Goal: Task Accomplishment & Management: Manage account settings

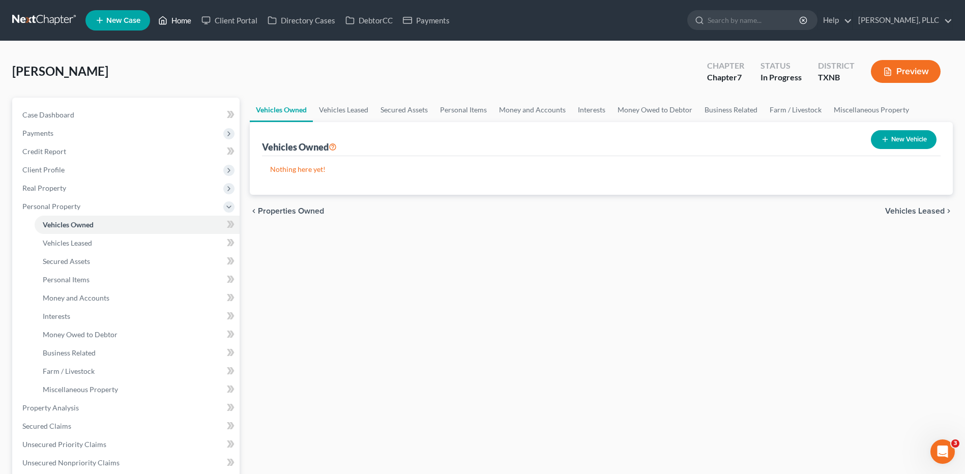
click at [179, 23] on link "Home" at bounding box center [174, 20] width 43 height 18
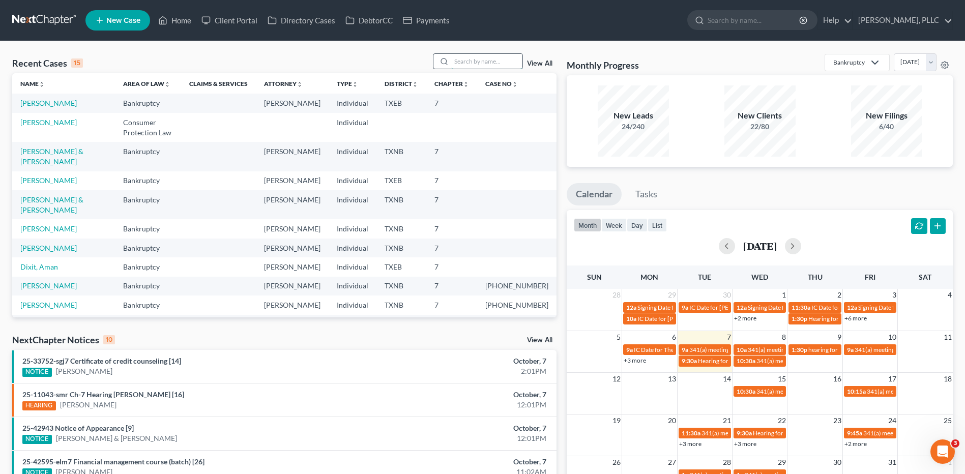
click at [480, 62] on input "search" at bounding box center [486, 61] width 71 height 15
click at [227, 20] on link "Client Portal" at bounding box center [229, 20] width 66 height 18
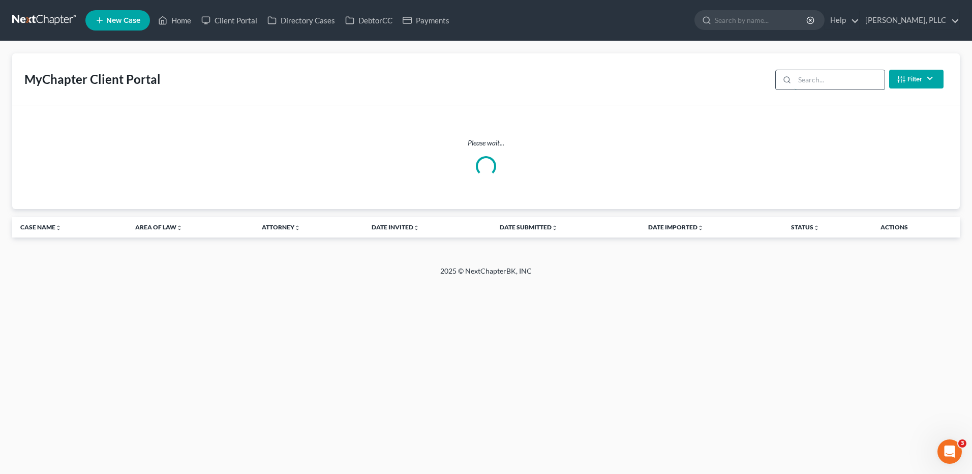
click at [817, 83] on input "search" at bounding box center [840, 79] width 90 height 19
type input "aviams"
click at [180, 21] on link "Home" at bounding box center [174, 20] width 43 height 18
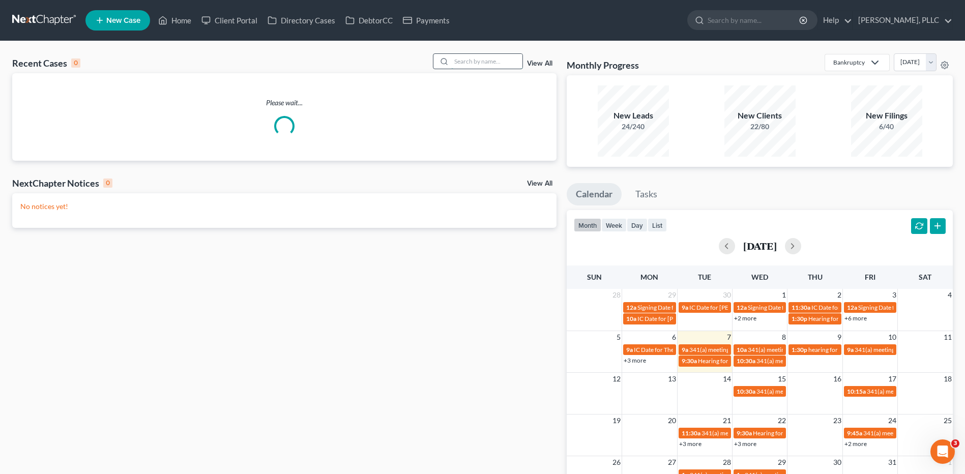
click at [500, 61] on input "search" at bounding box center [486, 61] width 71 height 15
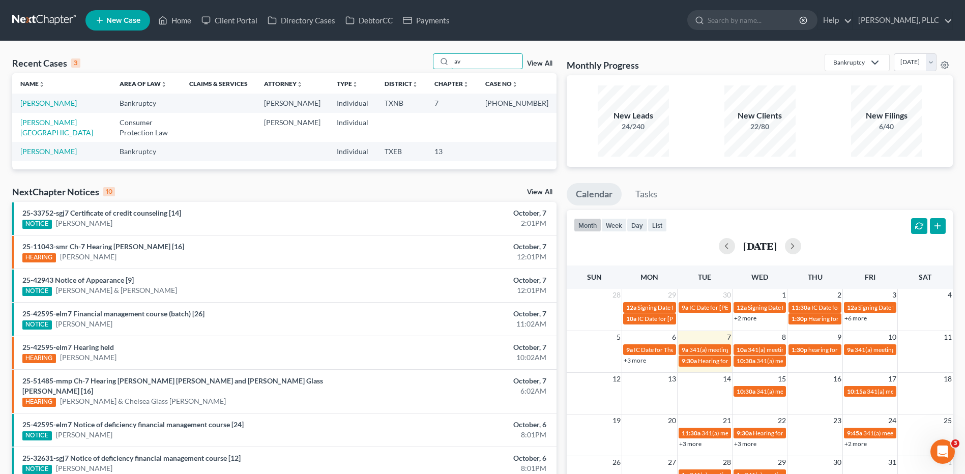
type input "a"
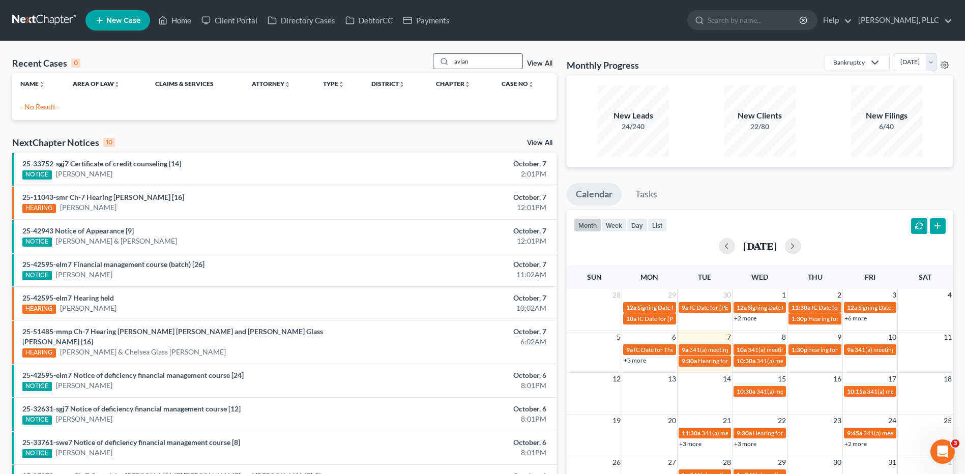
drag, startPoint x: 478, startPoint y: 60, endPoint x: 453, endPoint y: 60, distance: 24.9
click at [453, 60] on input "avian" at bounding box center [486, 61] width 71 height 15
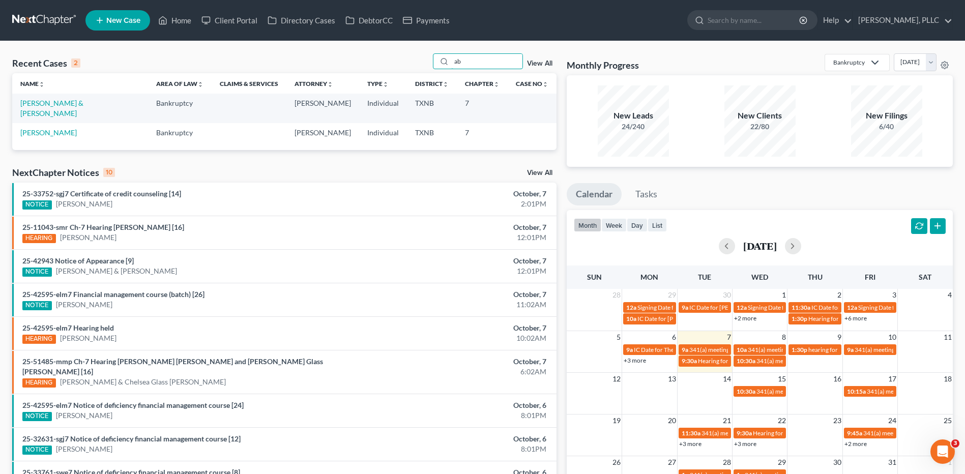
type input "a"
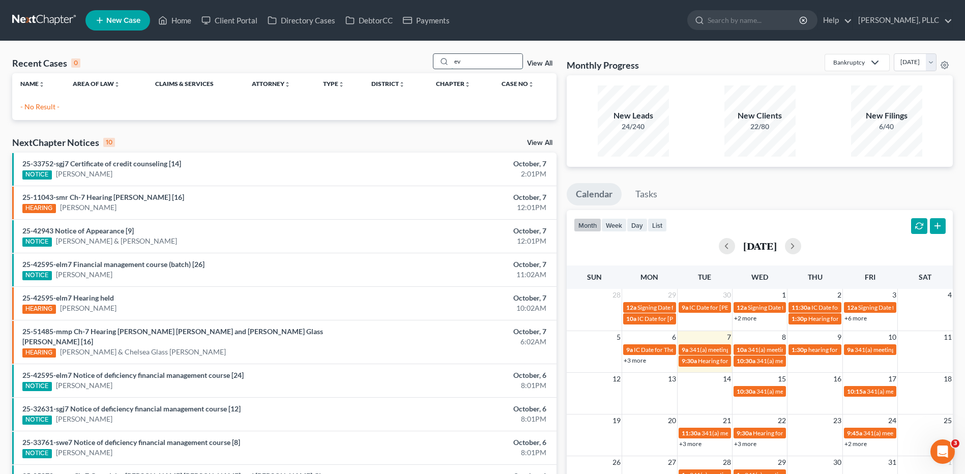
type input "e"
type input "r"
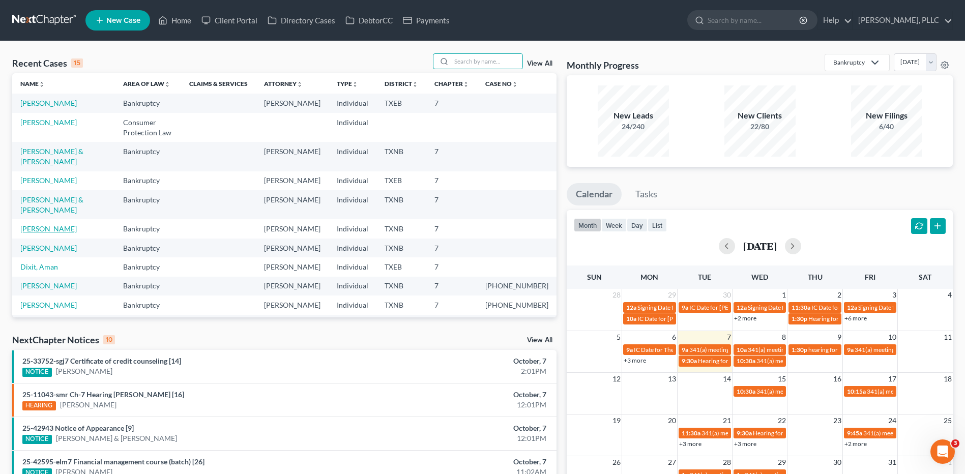
click at [44, 224] on link "Acosta, Eddie" at bounding box center [48, 228] width 56 height 9
select select "4"
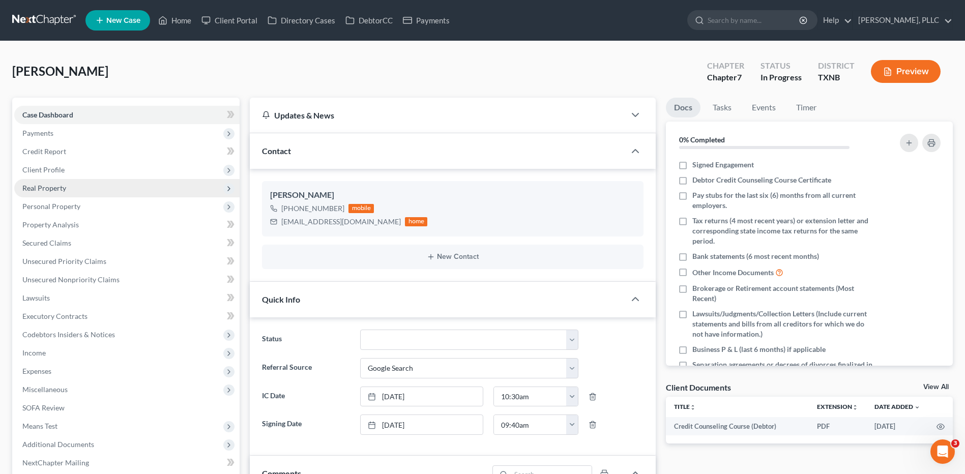
click at [60, 188] on span "Real Property" at bounding box center [44, 188] width 44 height 9
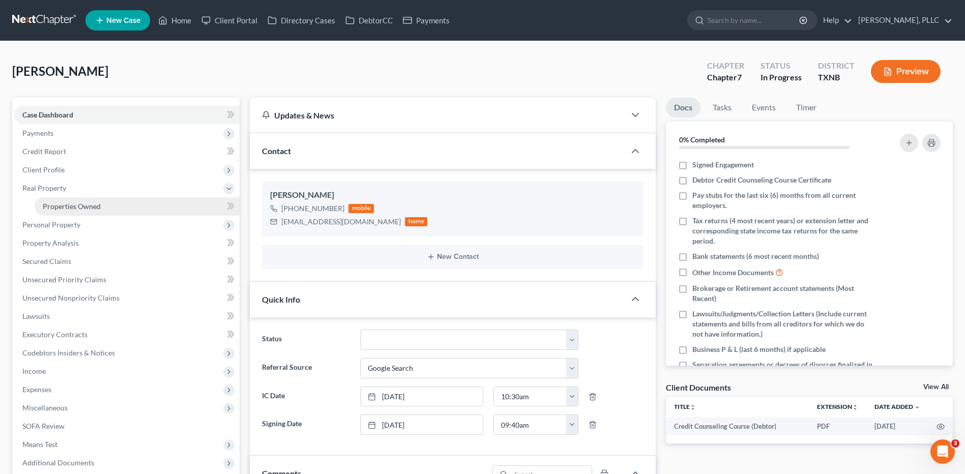
click at [79, 207] on span "Properties Owned" at bounding box center [72, 206] width 58 height 9
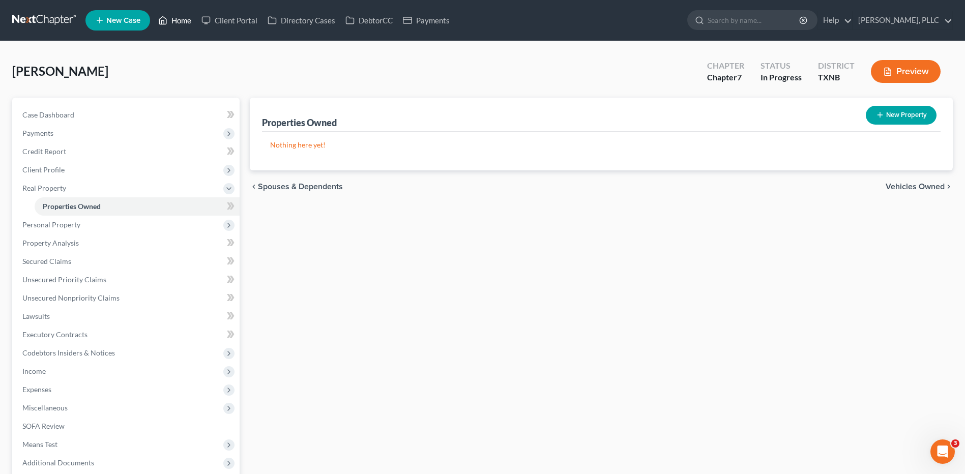
click at [187, 23] on link "Home" at bounding box center [174, 20] width 43 height 18
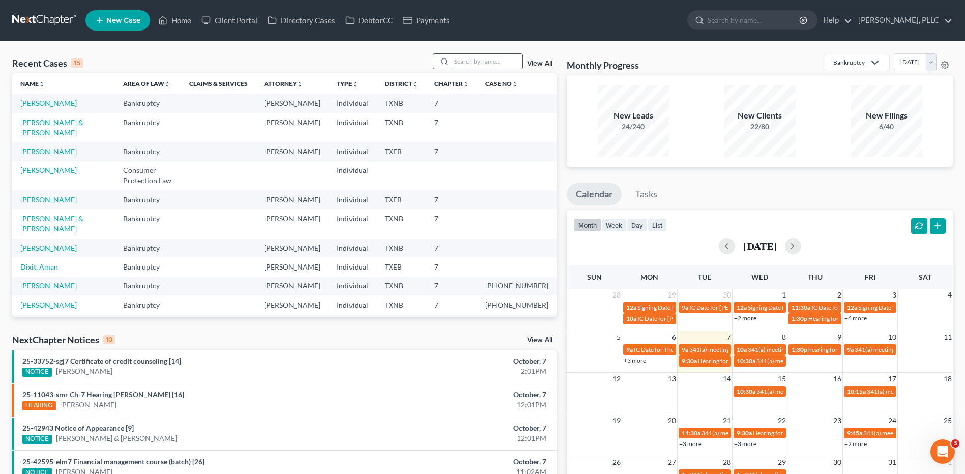
click at [481, 61] on input "search" at bounding box center [486, 61] width 71 height 15
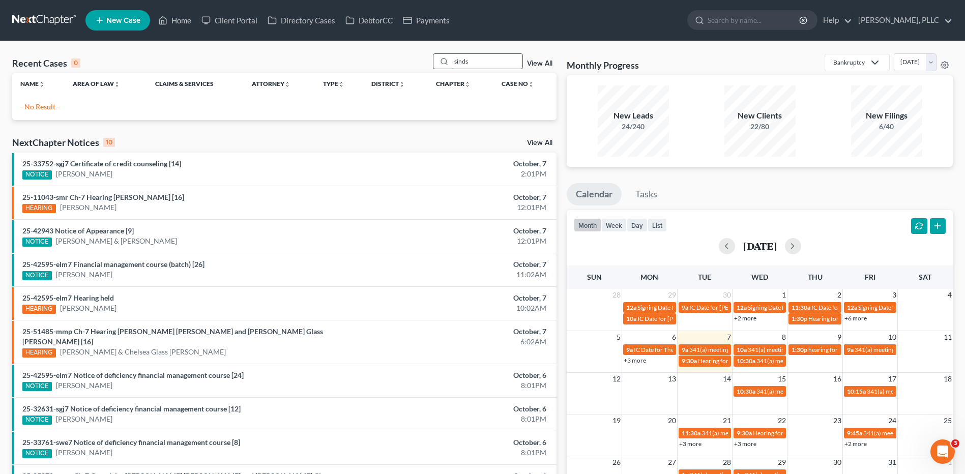
drag, startPoint x: 475, startPoint y: 63, endPoint x: 448, endPoint y: 61, distance: 27.6
click at [448, 61] on div "sinds" at bounding box center [478, 61] width 91 height 16
click at [444, 62] on icon at bounding box center [444, 61] width 8 height 8
drag, startPoint x: 475, startPoint y: 58, endPoint x: 439, endPoint y: 63, distance: 35.9
click at [439, 63] on div "sinds" at bounding box center [478, 61] width 91 height 16
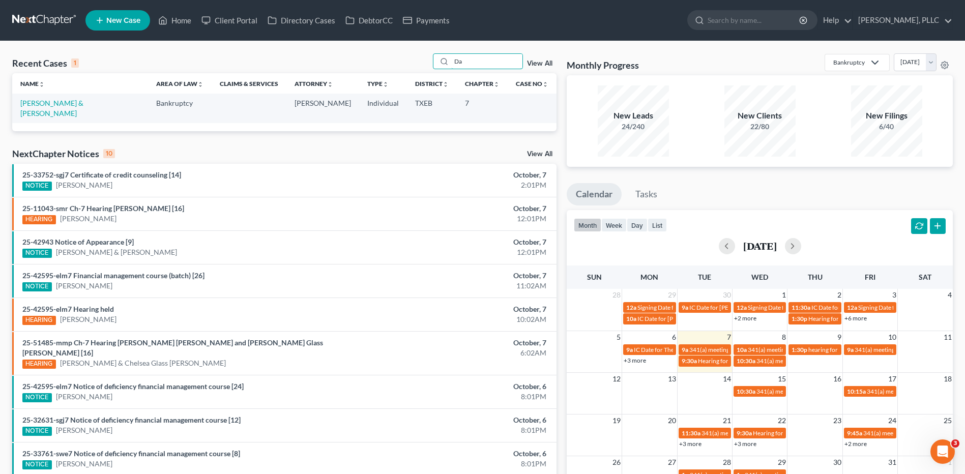
type input "D"
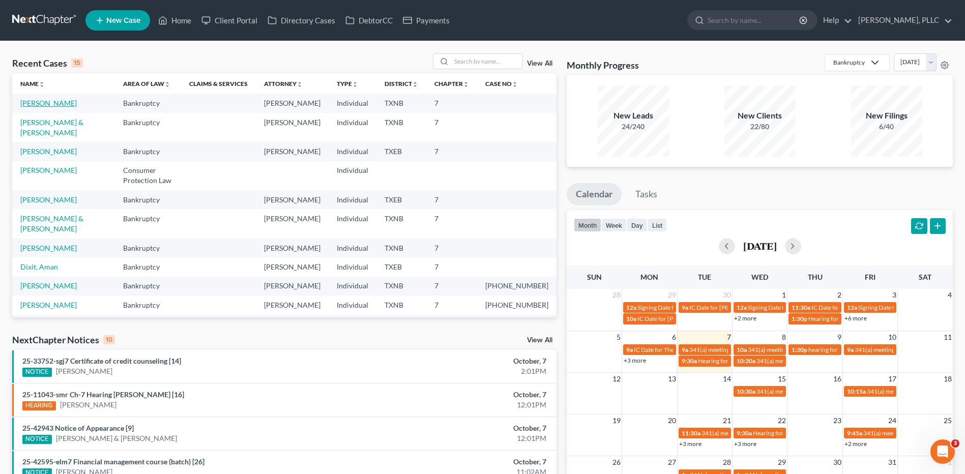
select select "4"
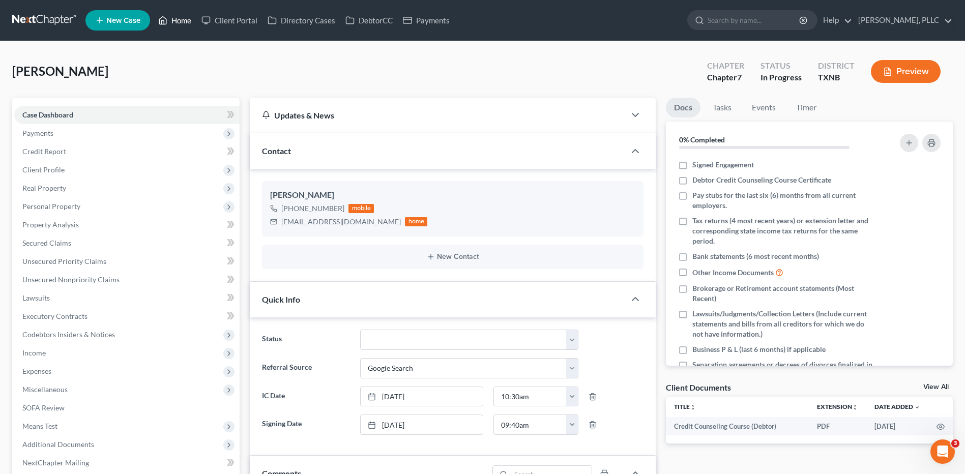
click at [183, 22] on link "Home" at bounding box center [174, 20] width 43 height 18
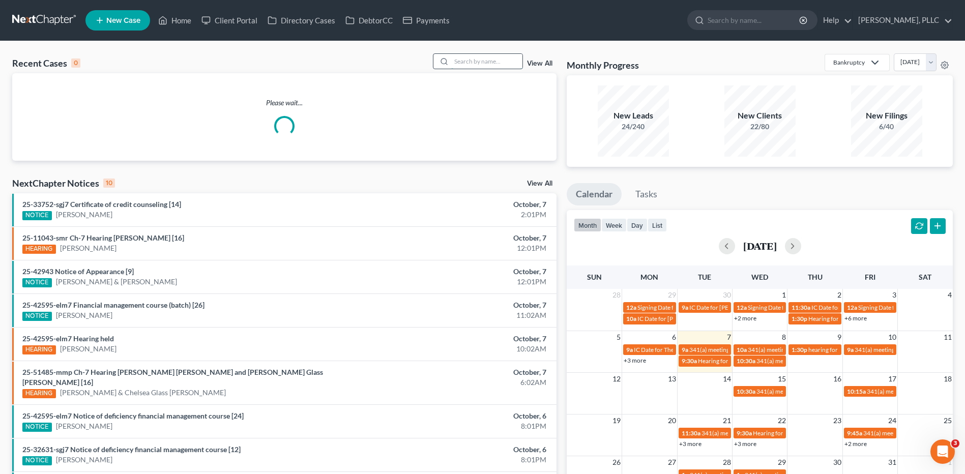
click at [503, 63] on input "search" at bounding box center [486, 61] width 71 height 15
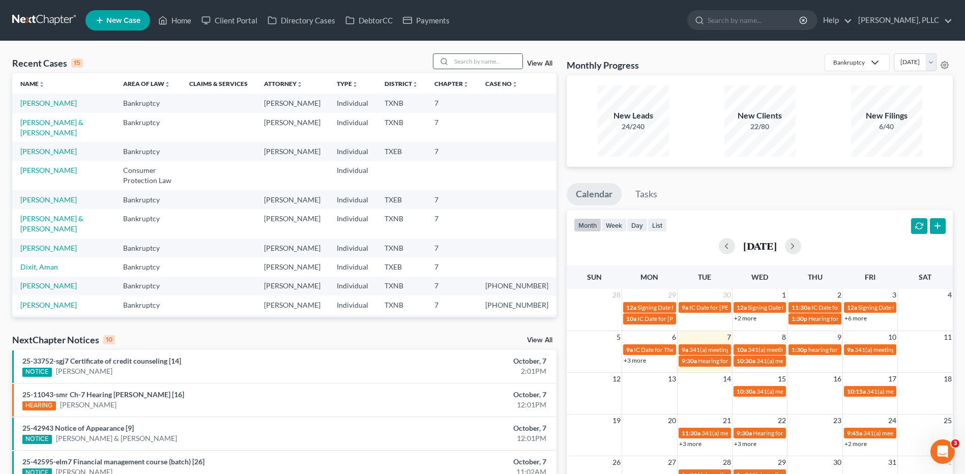
click at [459, 62] on input "search" at bounding box center [486, 61] width 71 height 15
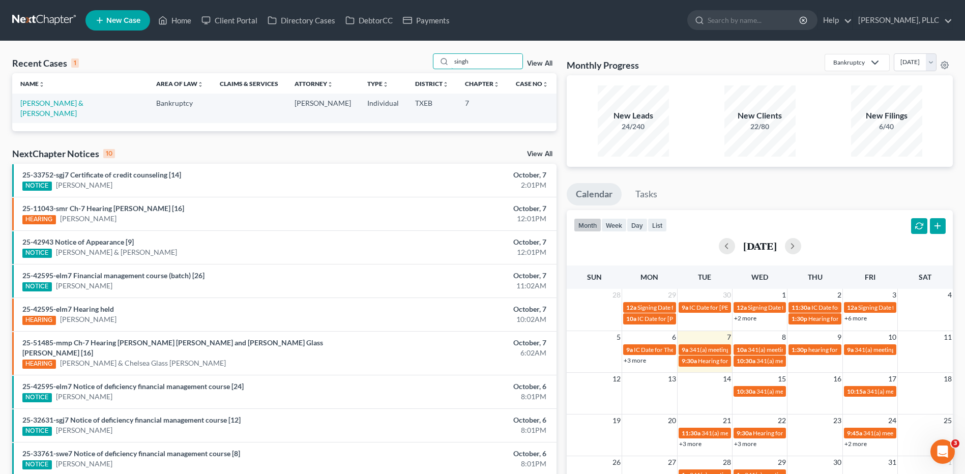
type input "singh"
click at [46, 102] on link "Singh, Davinder & Sidhu, Riya" at bounding box center [51, 108] width 63 height 19
select select "4"
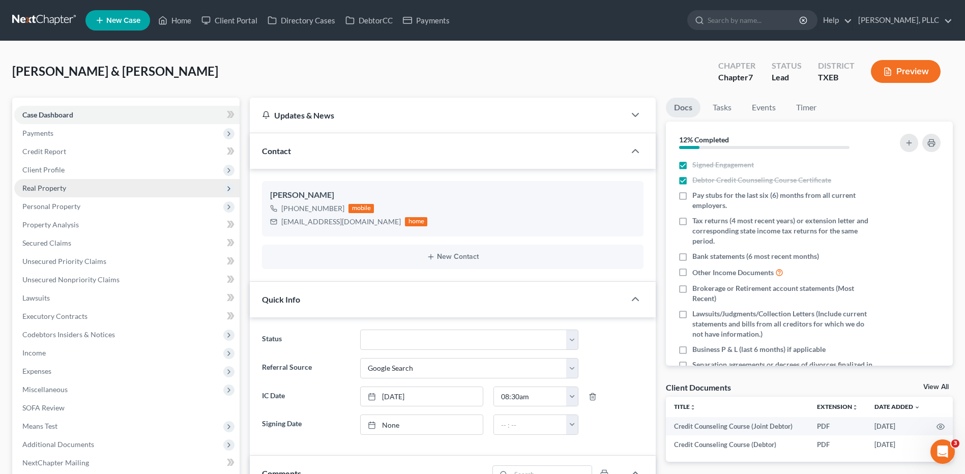
click at [53, 192] on span "Real Property" at bounding box center [44, 188] width 44 height 9
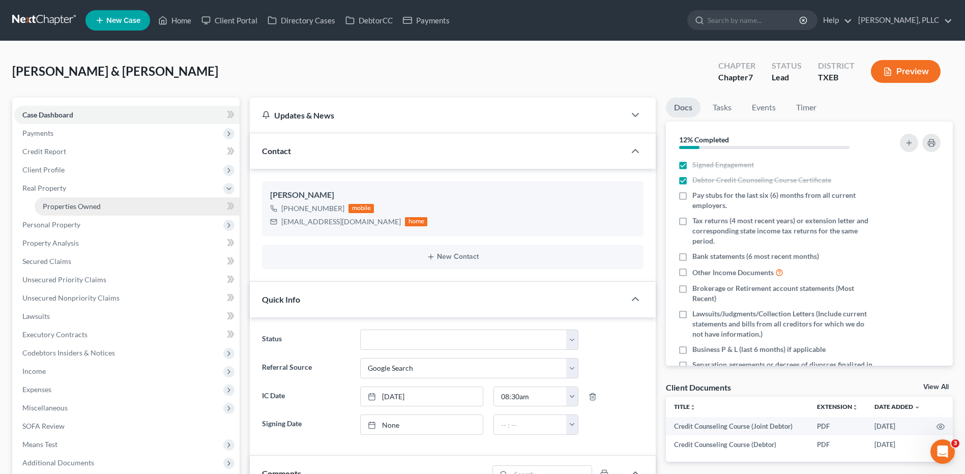
click at [61, 207] on span "Properties Owned" at bounding box center [72, 206] width 58 height 9
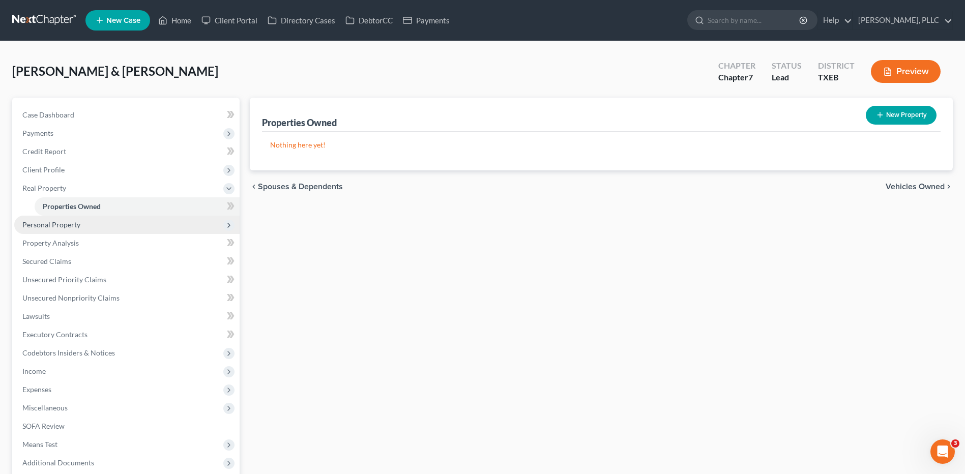
click at [51, 224] on span "Personal Property" at bounding box center [51, 224] width 58 height 9
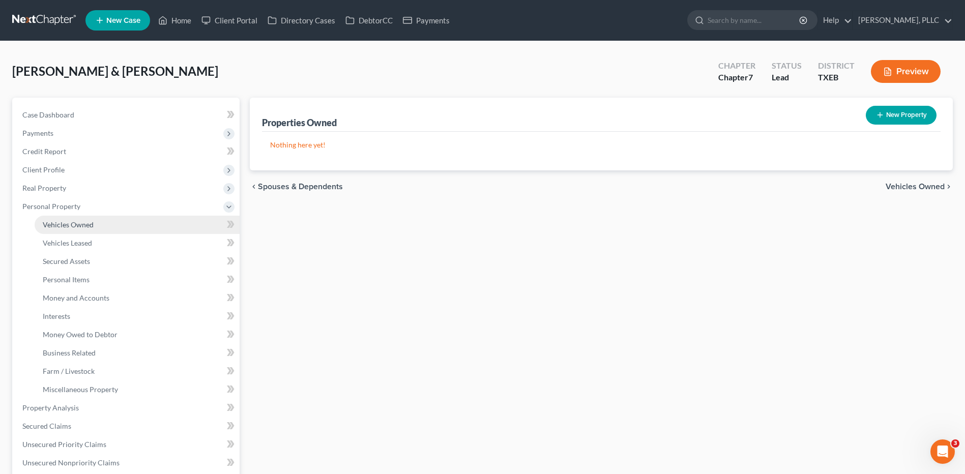
click at [74, 229] on link "Vehicles Owned" at bounding box center [137, 225] width 205 height 18
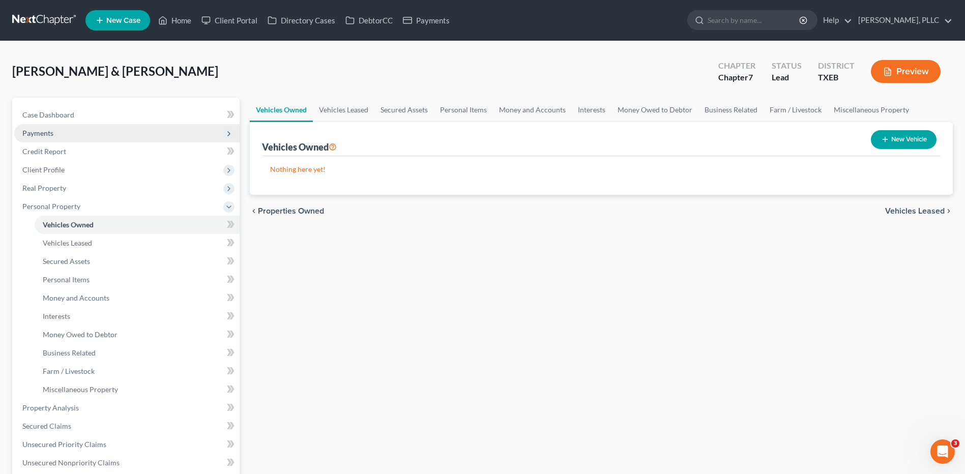
click at [40, 138] on span "Payments" at bounding box center [126, 133] width 225 height 18
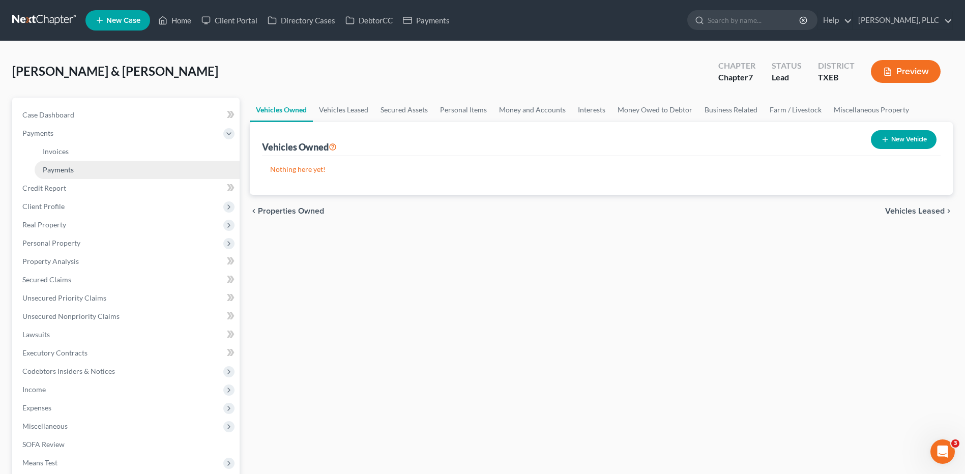
click at [49, 169] on span "Payments" at bounding box center [58, 169] width 31 height 9
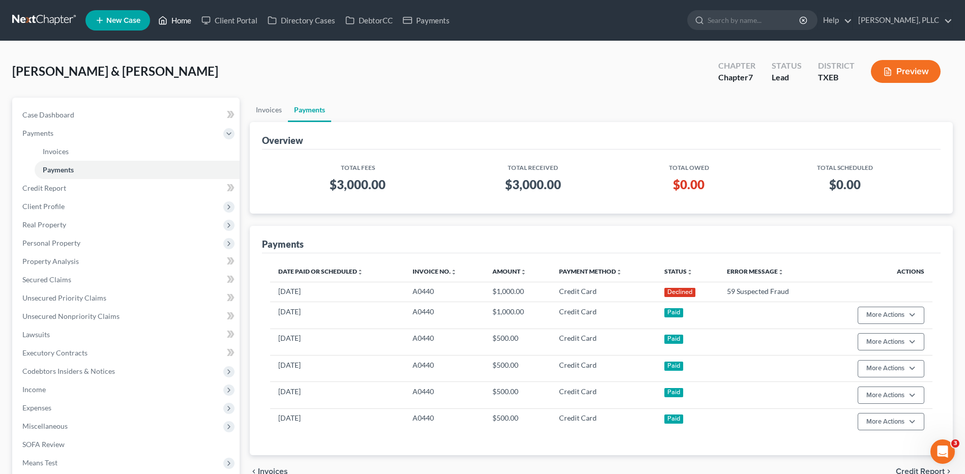
click at [184, 23] on link "Home" at bounding box center [174, 20] width 43 height 18
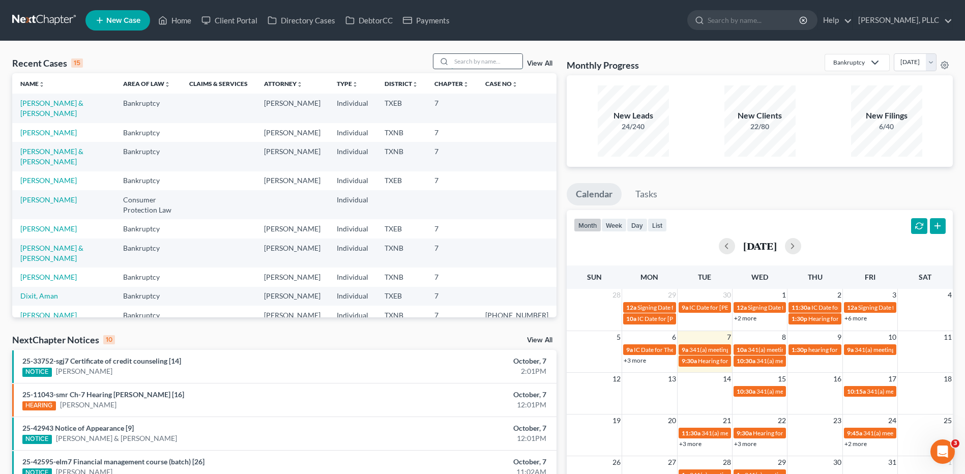
click at [482, 59] on input "search" at bounding box center [486, 61] width 71 height 15
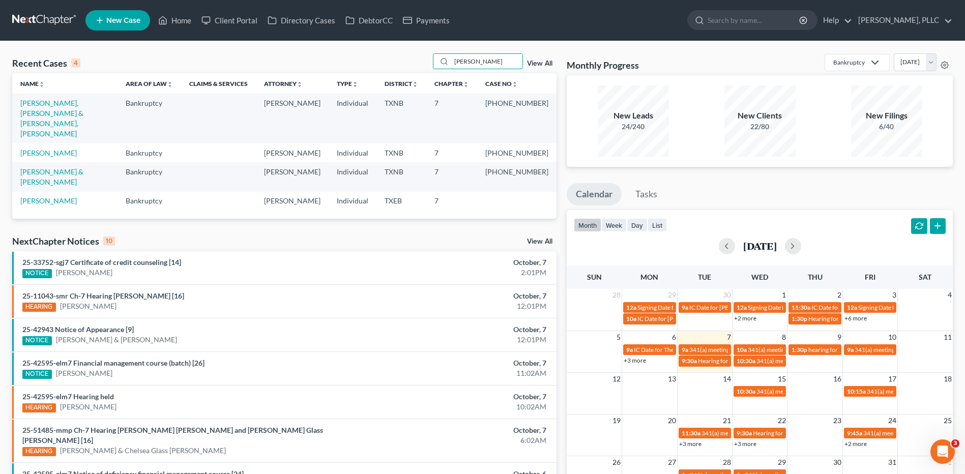
type input "alvarez"
click at [55, 167] on link "Alvarez, Miguel & Isabel" at bounding box center [51, 176] width 63 height 19
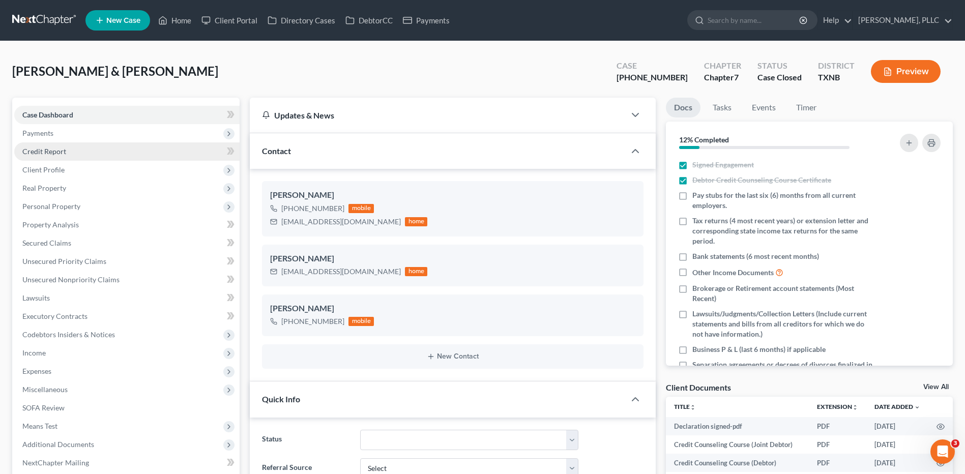
click at [67, 152] on link "Credit Report" at bounding box center [126, 151] width 225 height 18
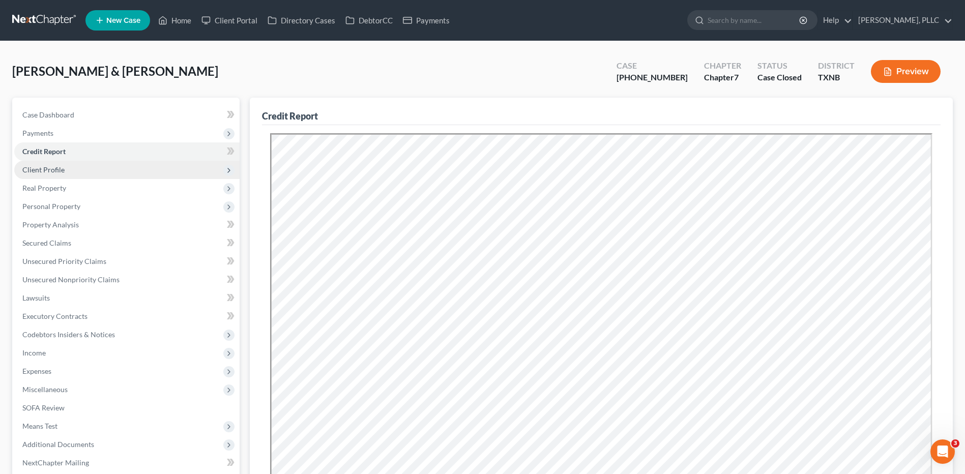
click at [48, 174] on span "Client Profile" at bounding box center [126, 170] width 225 height 18
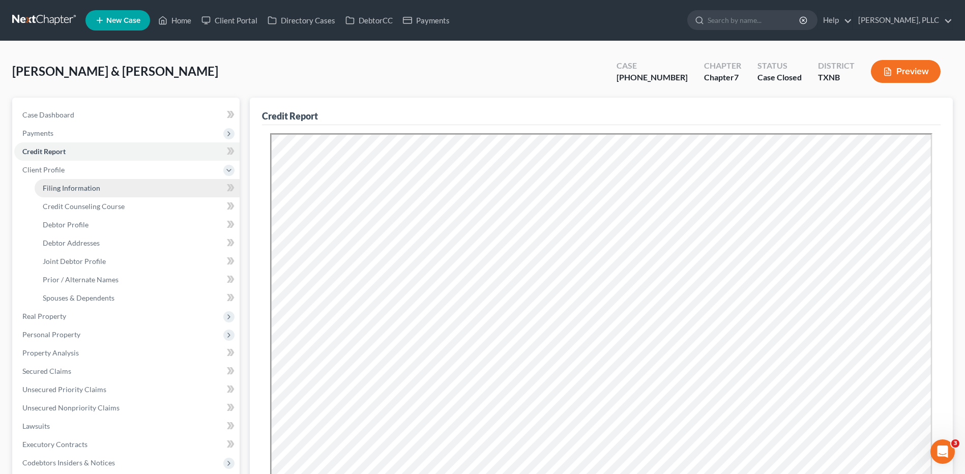
click at [74, 189] on span "Filing Information" at bounding box center [71, 188] width 57 height 9
select select "1"
select select "0"
select select "45"
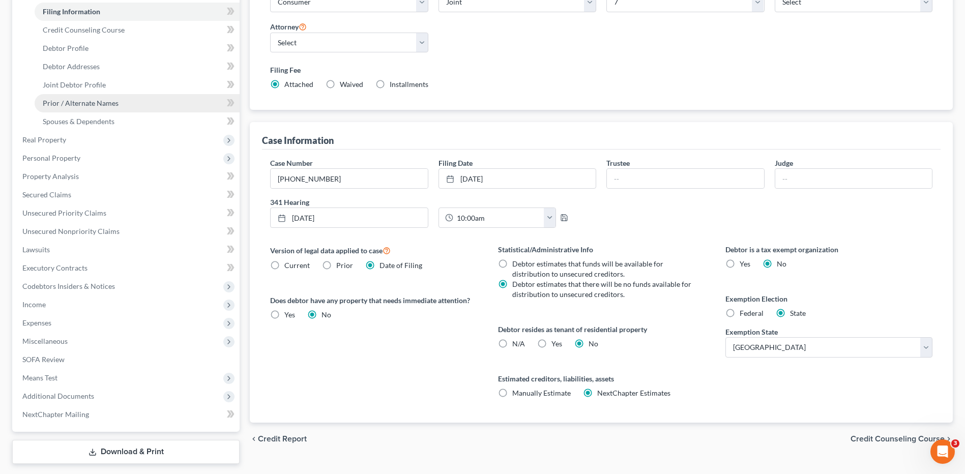
scroll to position [154, 0]
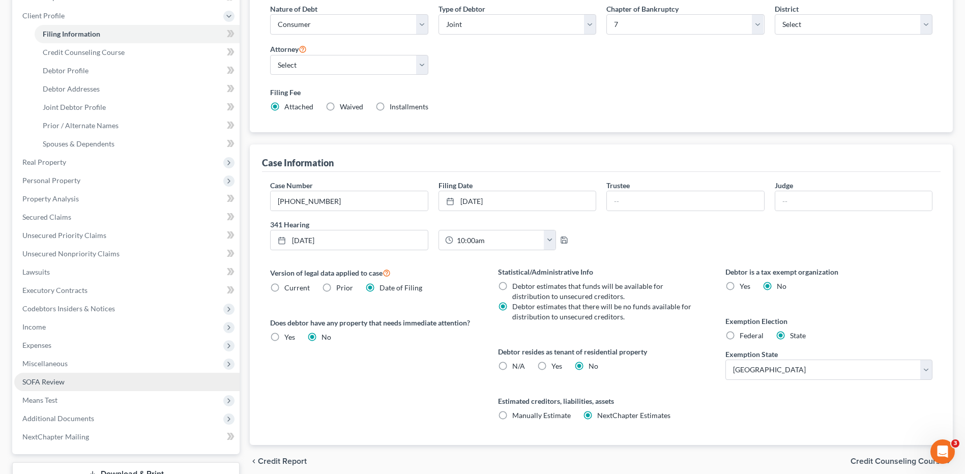
click at [53, 384] on span "SOFA Review" at bounding box center [43, 381] width 42 height 9
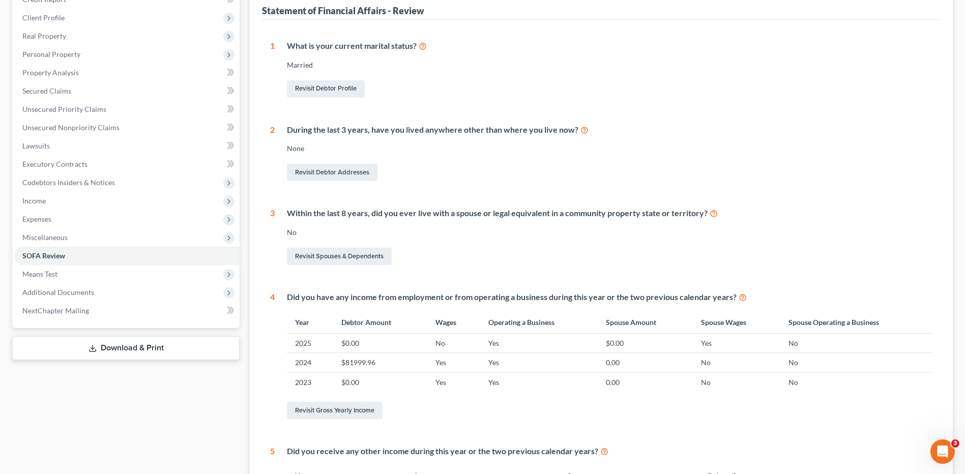
scroll to position [153, 0]
click at [63, 290] on span "Additional Documents" at bounding box center [58, 291] width 72 height 9
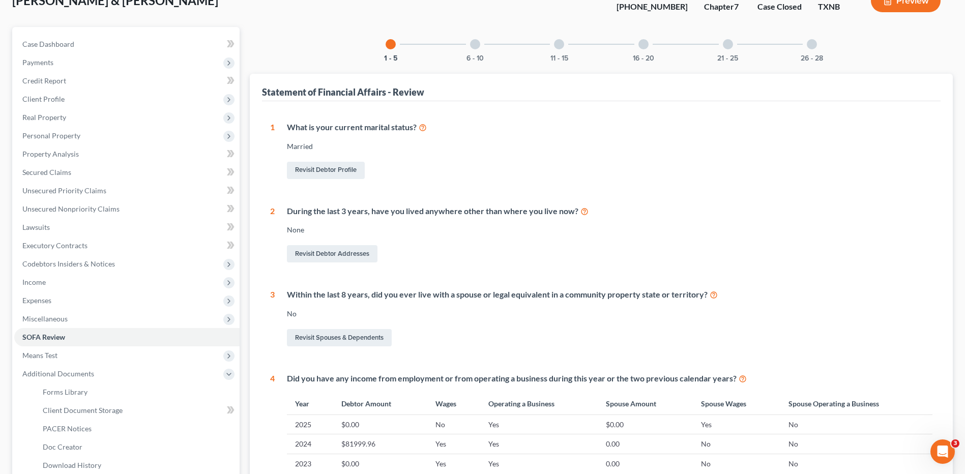
scroll to position [0, 0]
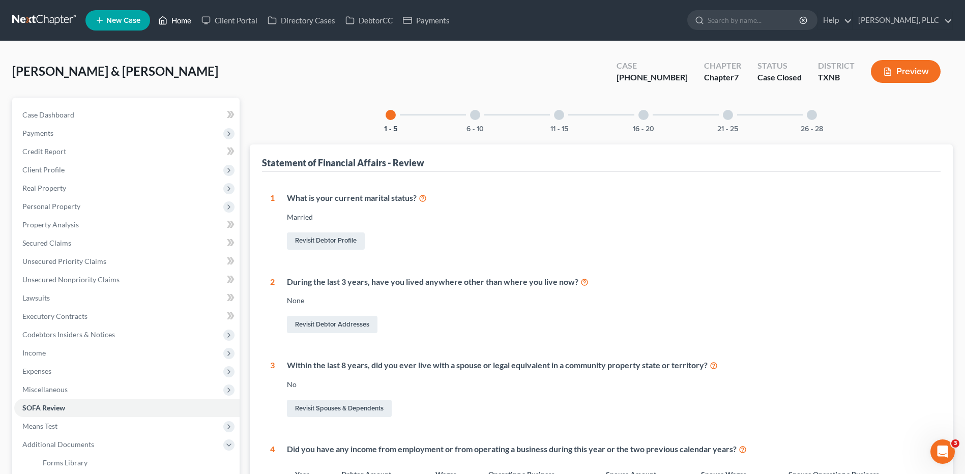
click at [185, 20] on link "Home" at bounding box center [174, 20] width 43 height 18
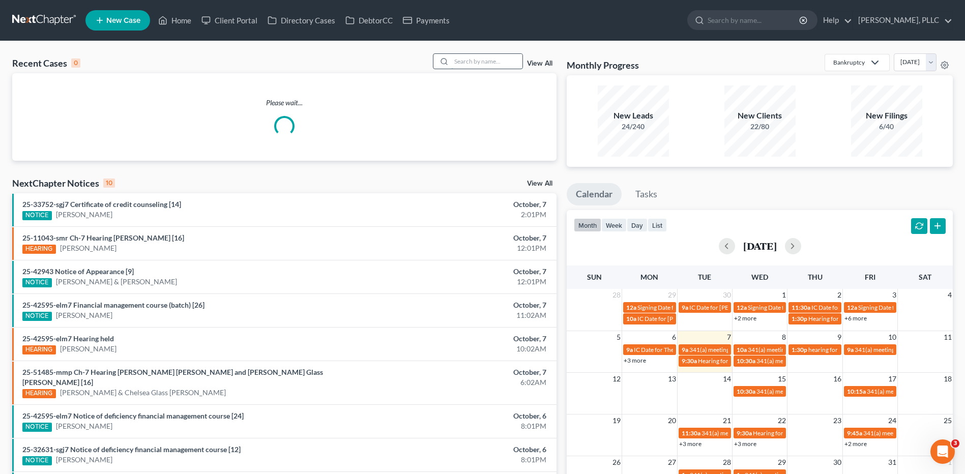
click at [495, 54] on input "search" at bounding box center [486, 61] width 71 height 15
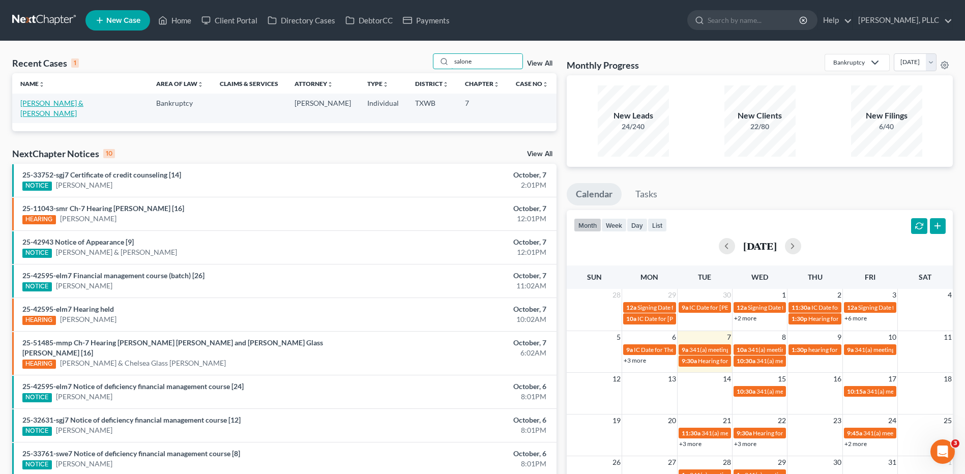
type input "salone"
click at [52, 103] on link "Salone, Xavier & Tia" at bounding box center [51, 108] width 63 height 19
select select "4"
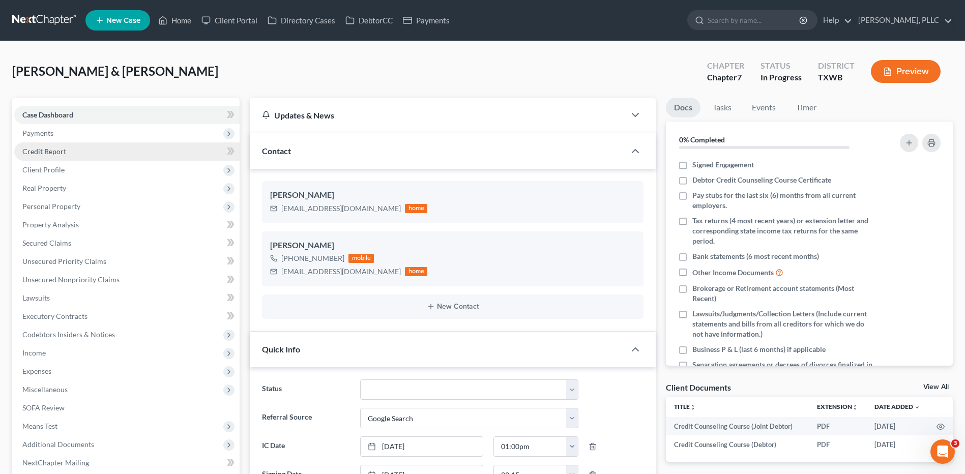
scroll to position [442, 0]
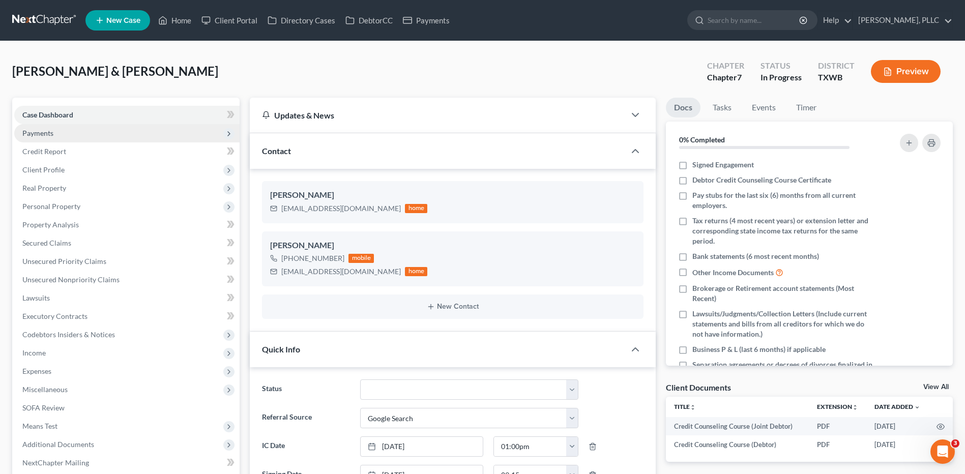
click at [46, 135] on span "Payments" at bounding box center [37, 133] width 31 height 9
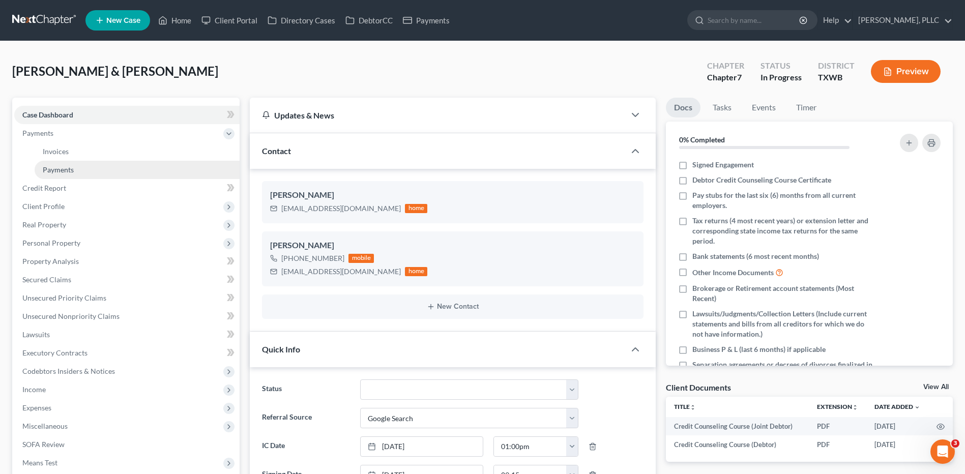
click at [75, 167] on link "Payments" at bounding box center [137, 170] width 205 height 18
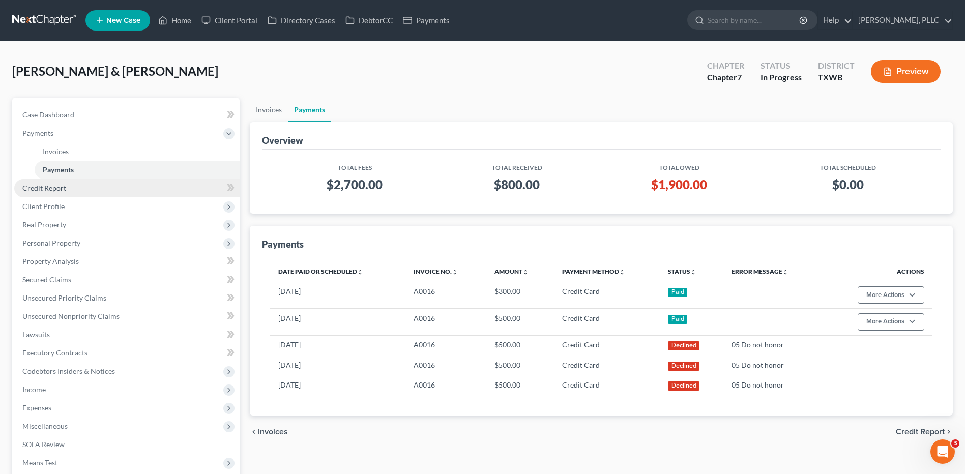
click at [54, 188] on span "Credit Report" at bounding box center [44, 188] width 44 height 9
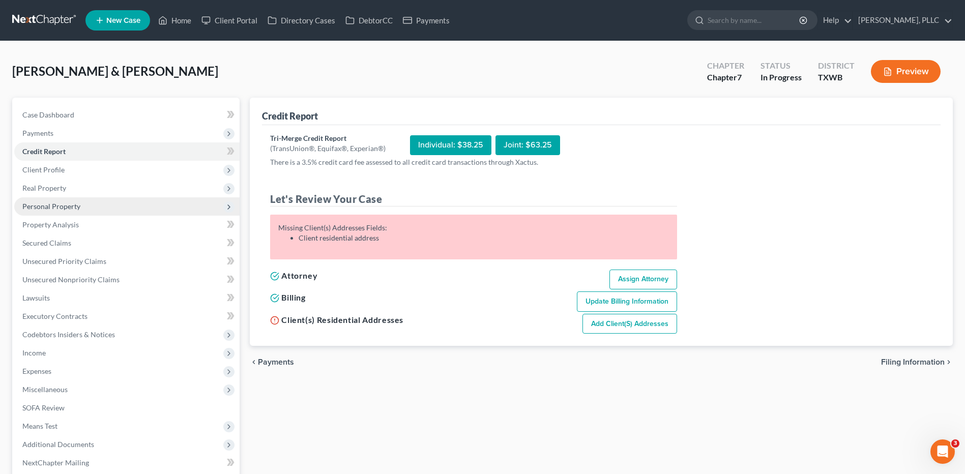
click at [37, 208] on span "Personal Property" at bounding box center [51, 206] width 58 height 9
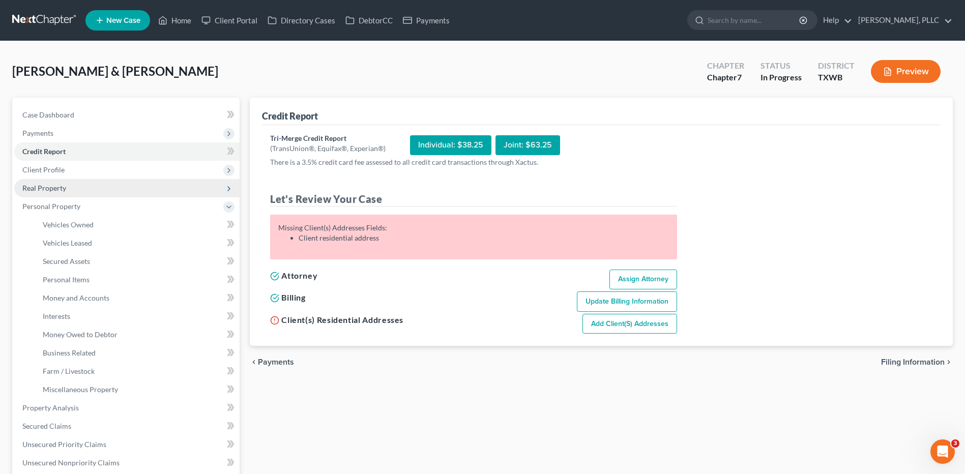
click at [49, 189] on span "Real Property" at bounding box center [44, 188] width 44 height 9
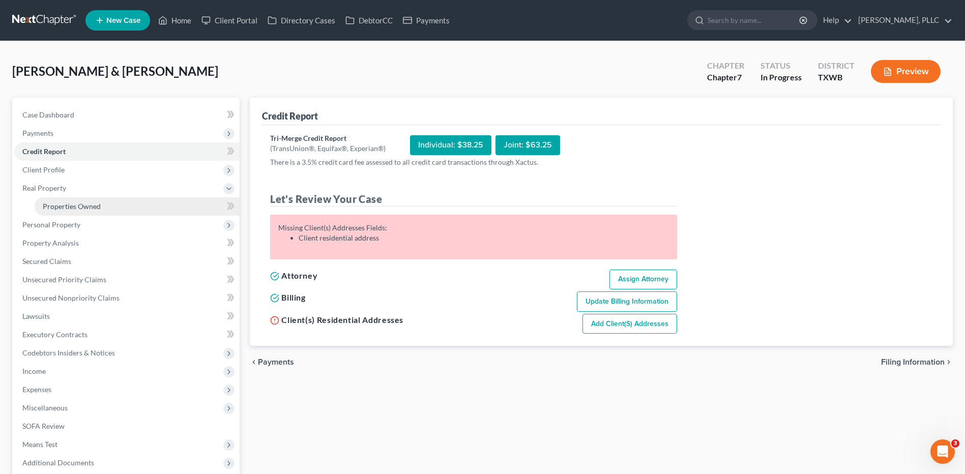
click at [73, 206] on span "Properties Owned" at bounding box center [72, 206] width 58 height 9
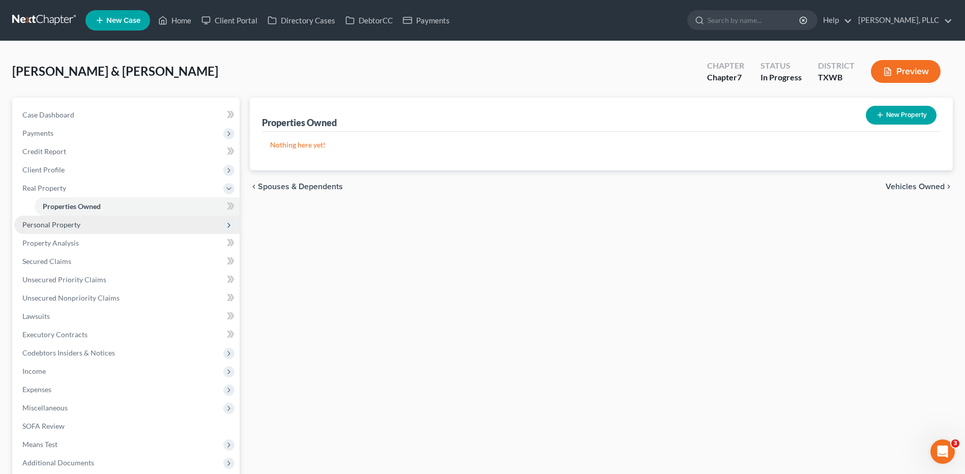
click at [48, 225] on span "Personal Property" at bounding box center [51, 224] width 58 height 9
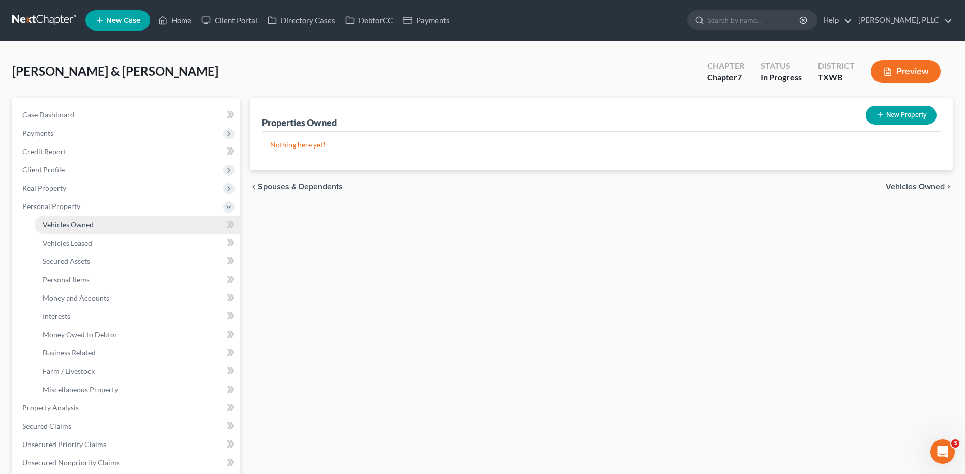
click at [83, 225] on span "Vehicles Owned" at bounding box center [68, 224] width 51 height 9
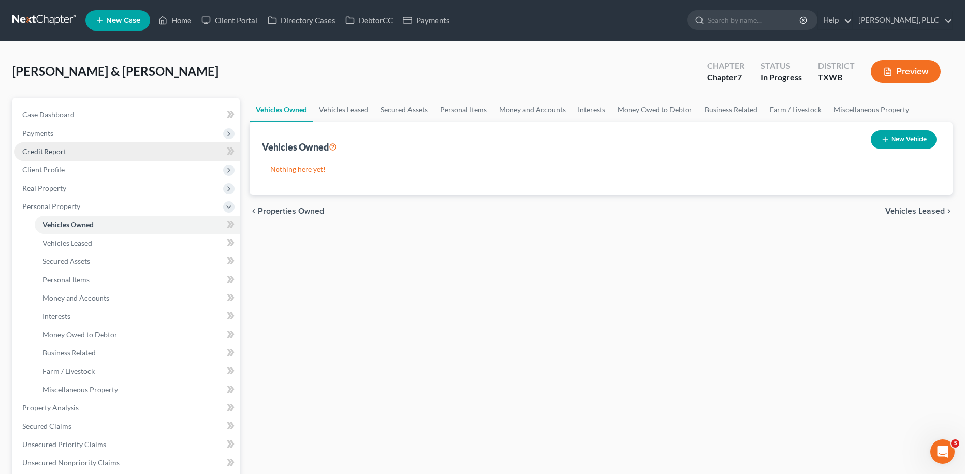
click at [52, 152] on span "Credit Report" at bounding box center [44, 151] width 44 height 9
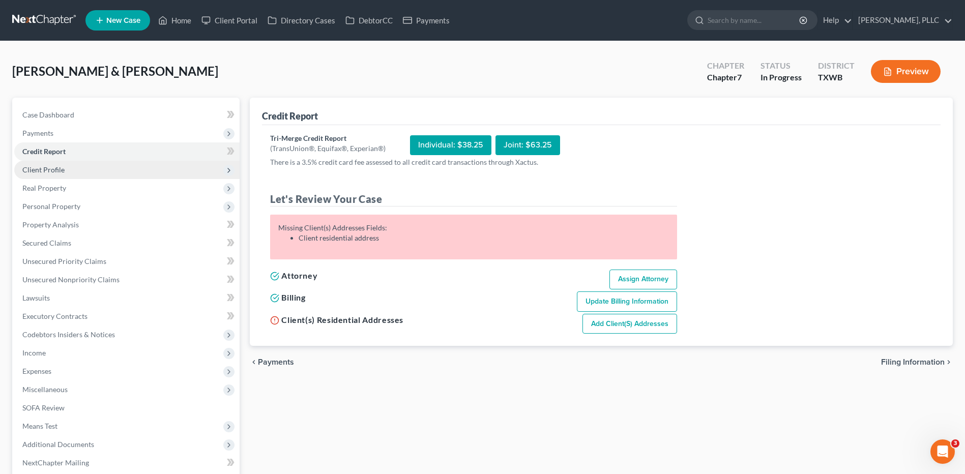
click at [48, 173] on span "Client Profile" at bounding box center [43, 169] width 42 height 9
click at [46, 168] on span "Client Profile" at bounding box center [43, 169] width 42 height 9
click at [48, 171] on span "Client Profile" at bounding box center [43, 169] width 42 height 9
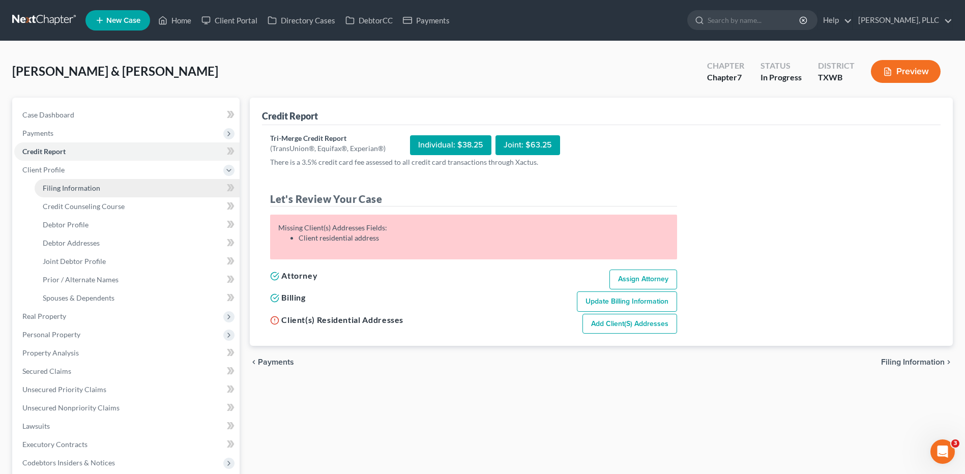
click at [69, 188] on span "Filing Information" at bounding box center [71, 188] width 57 height 9
select select "1"
select select "0"
select select "80"
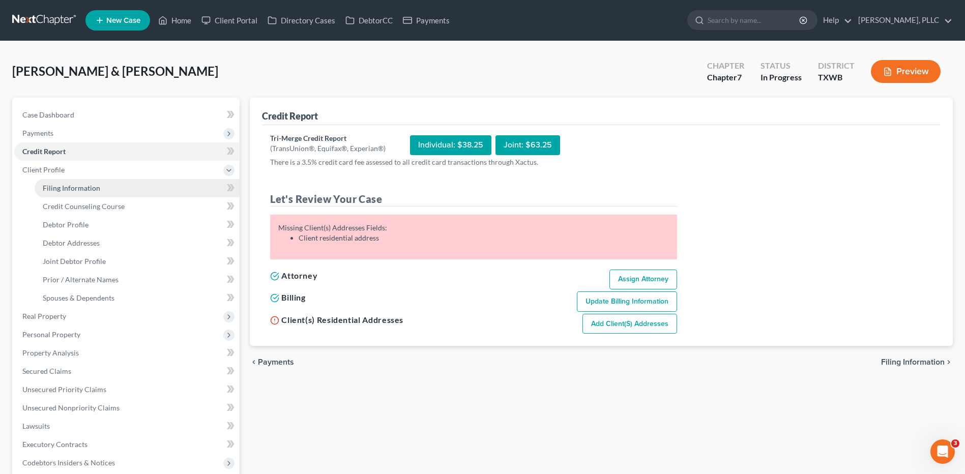
select select "3"
select select "45"
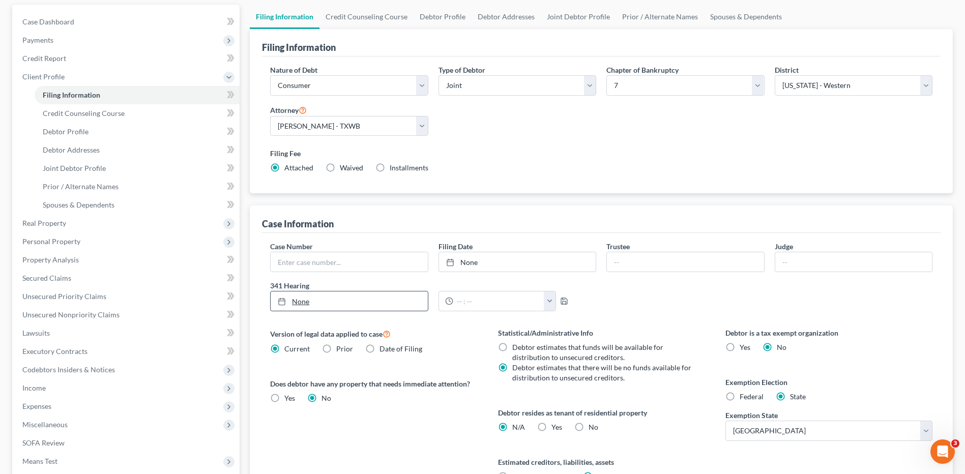
scroll to position [102, 0]
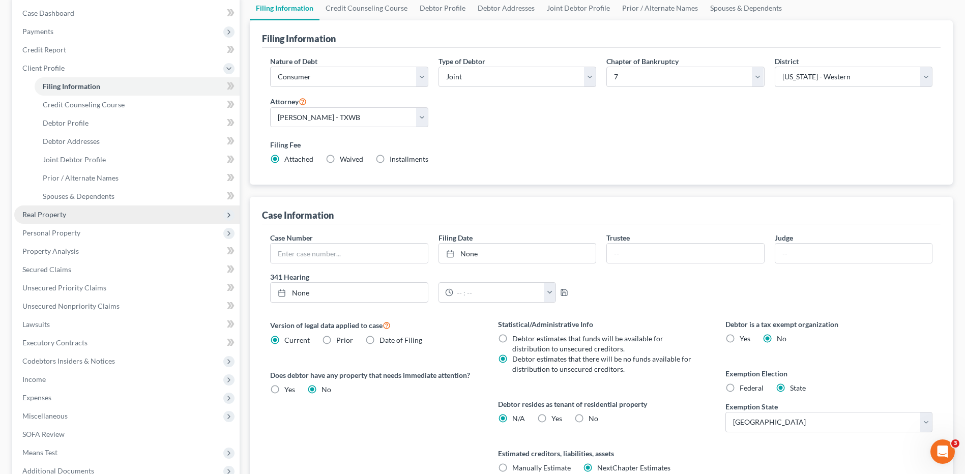
click at [62, 217] on span "Real Property" at bounding box center [44, 214] width 44 height 9
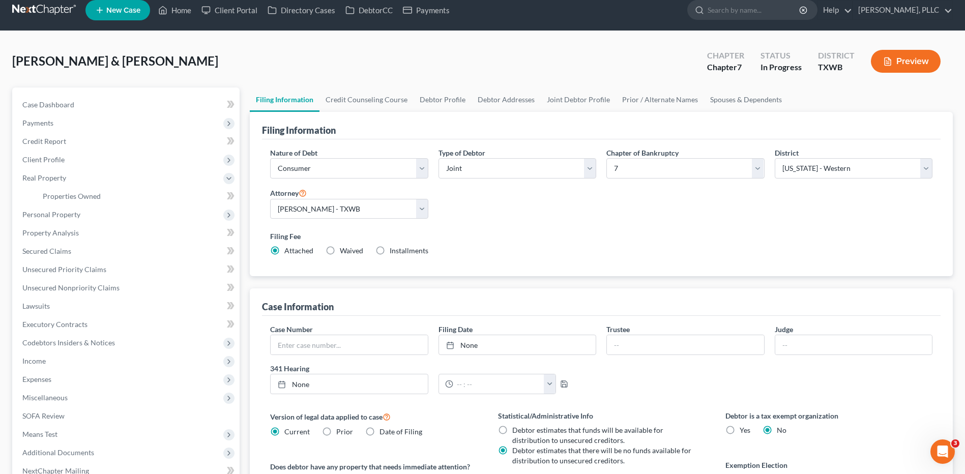
scroll to position [0, 0]
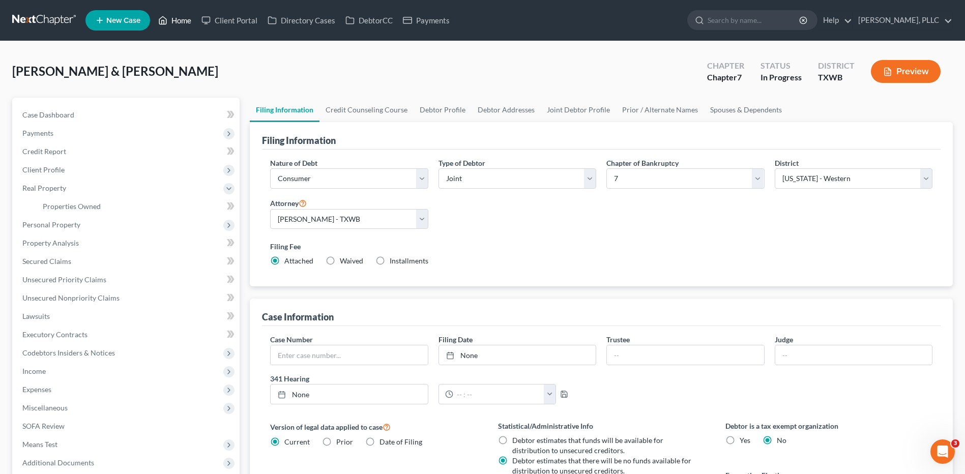
click at [173, 18] on link "Home" at bounding box center [174, 20] width 43 height 18
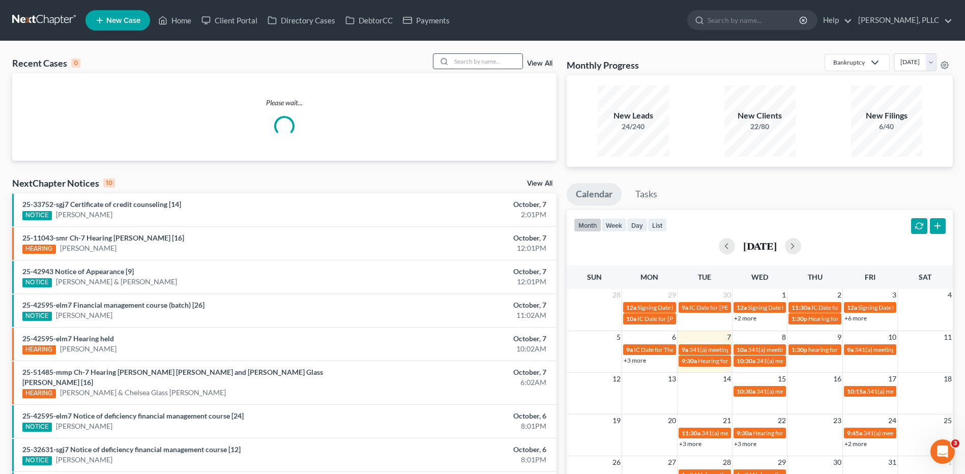
click at [482, 59] on input "search" at bounding box center [486, 61] width 71 height 15
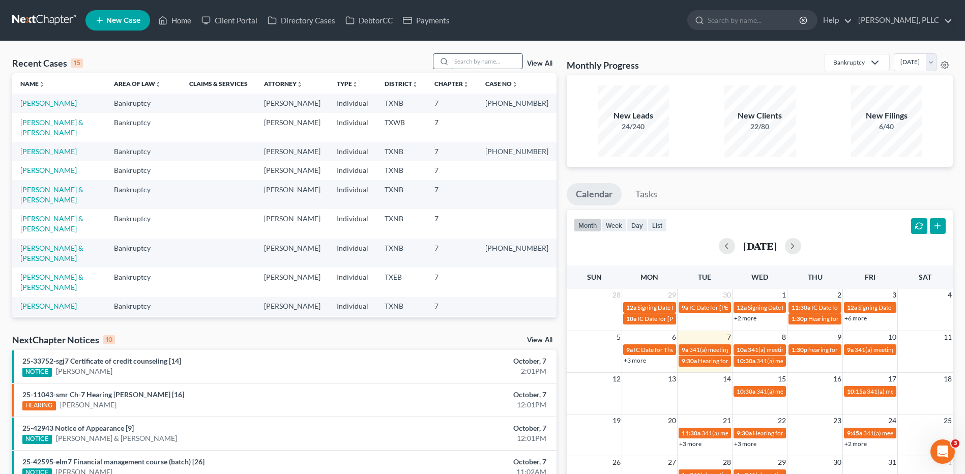
click at [466, 60] on input "search" at bounding box center [486, 61] width 71 height 15
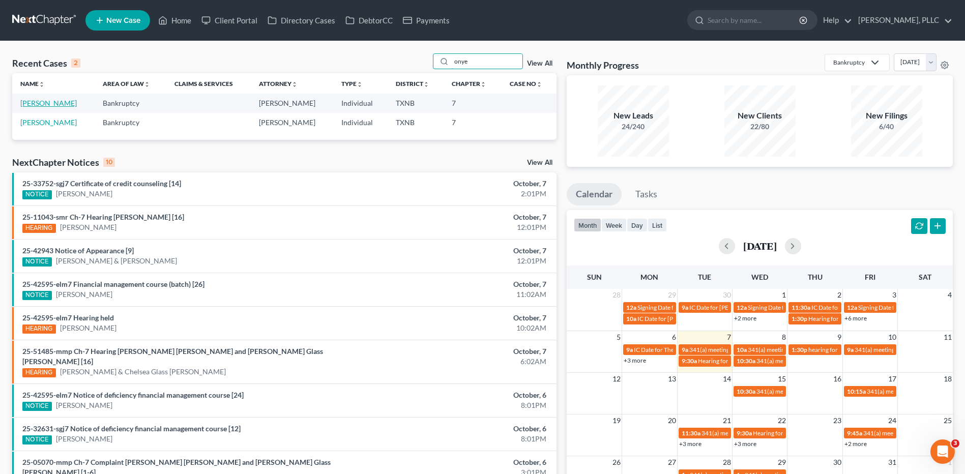
type input "onye"
click at [70, 103] on link "Onyekwere, Danielle" at bounding box center [48, 103] width 56 height 9
select select "3"
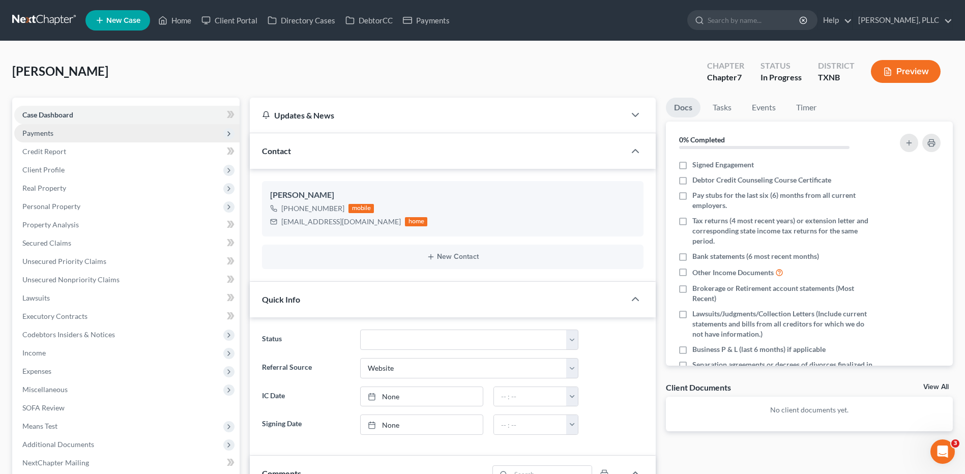
click at [53, 133] on span "Payments" at bounding box center [37, 133] width 31 height 9
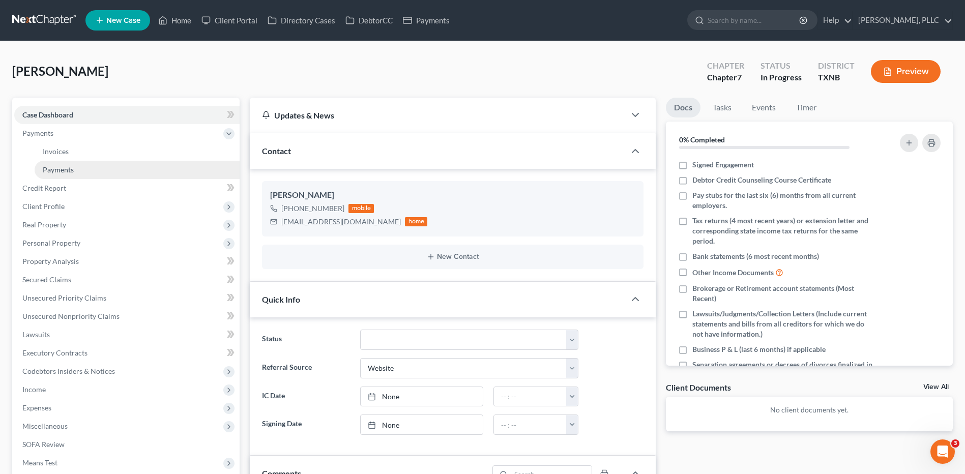
click at [68, 169] on span "Payments" at bounding box center [58, 169] width 31 height 9
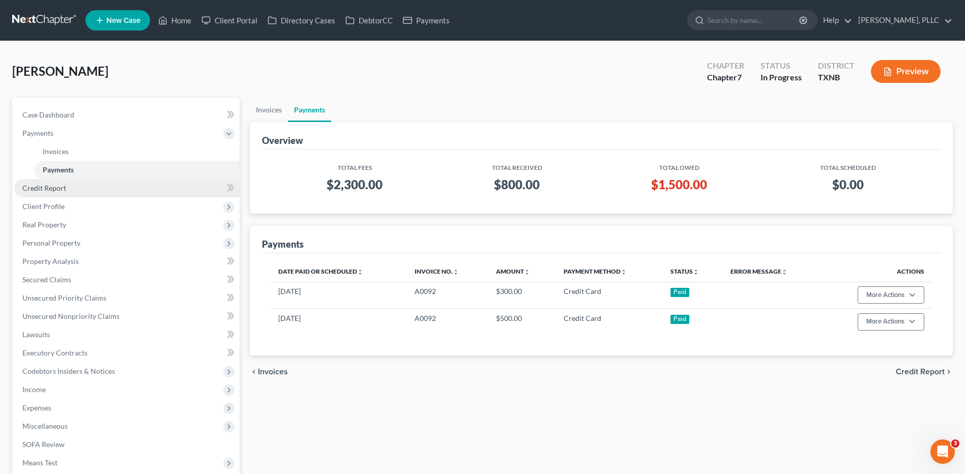
click at [47, 188] on span "Credit Report" at bounding box center [44, 188] width 44 height 9
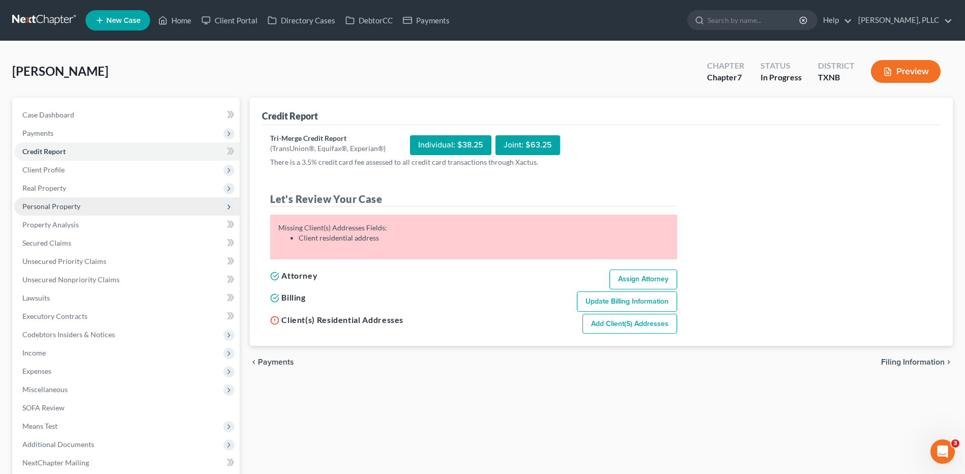
click at [41, 209] on span "Personal Property" at bounding box center [51, 206] width 58 height 9
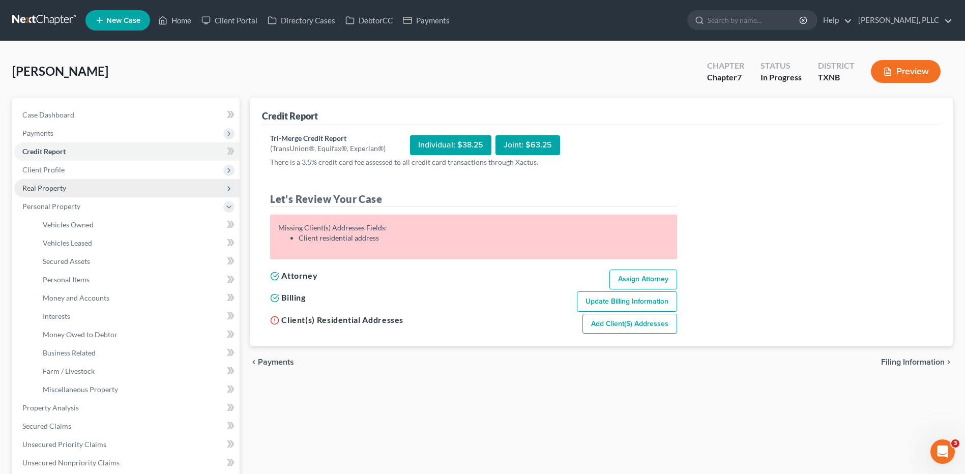
click at [63, 186] on span "Real Property" at bounding box center [44, 188] width 44 height 9
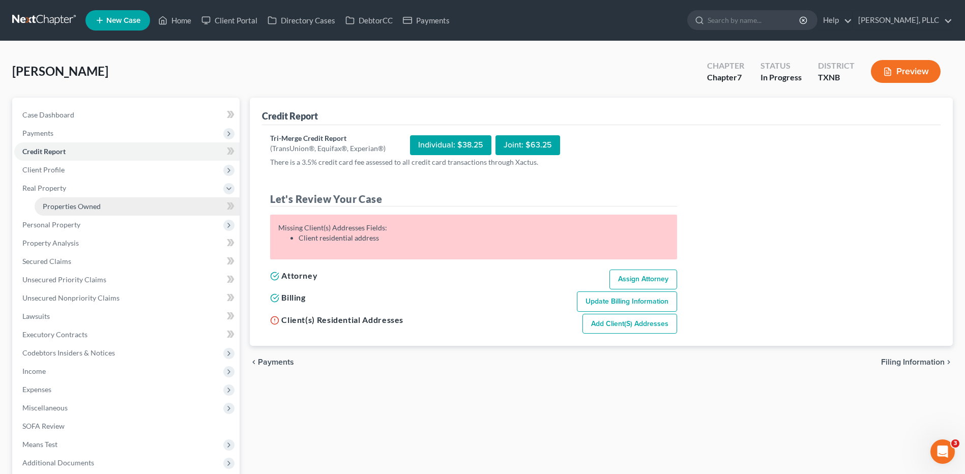
click at [67, 211] on link "Properties Owned" at bounding box center [137, 206] width 205 height 18
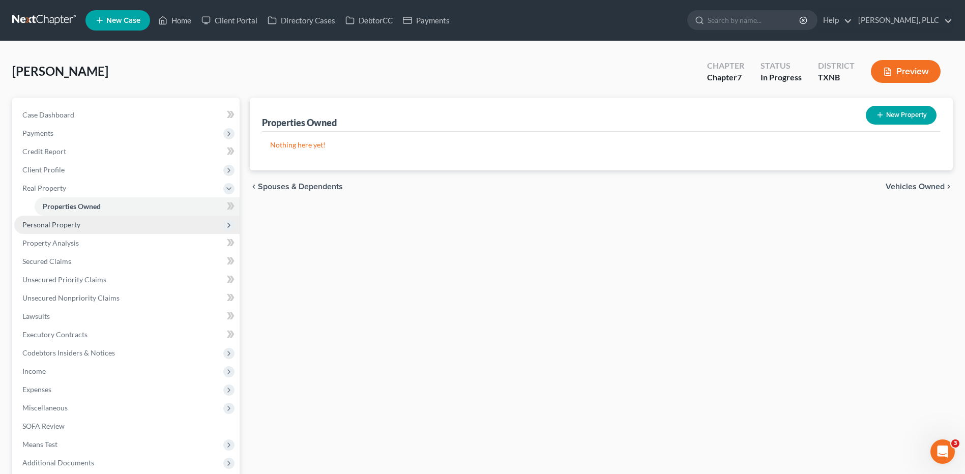
click at [55, 224] on span "Personal Property" at bounding box center [51, 224] width 58 height 9
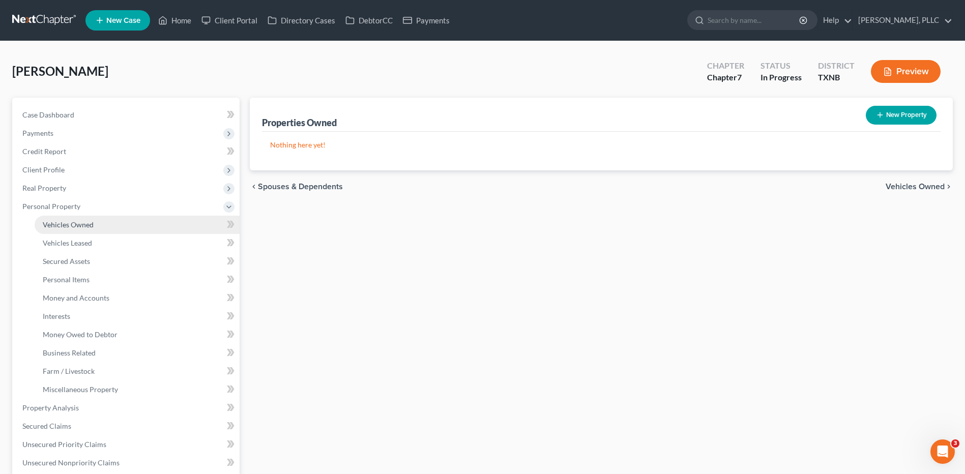
click at [73, 226] on span "Vehicles Owned" at bounding box center [68, 224] width 51 height 9
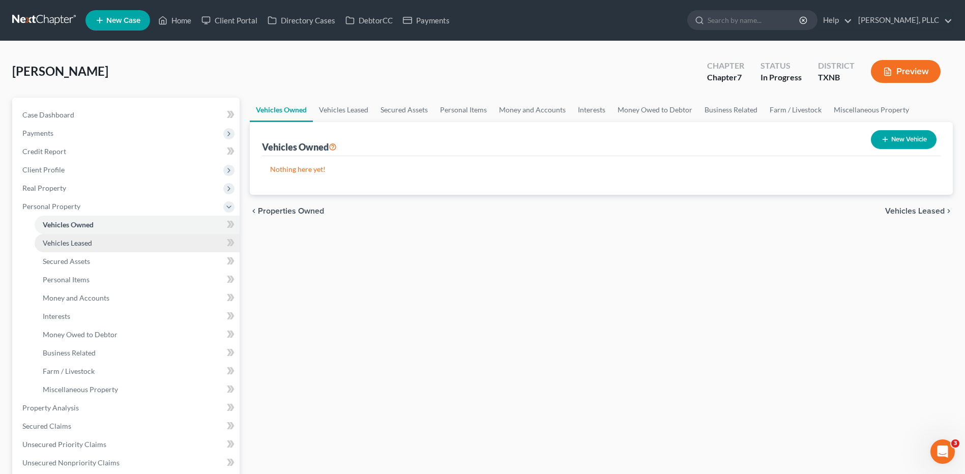
click at [77, 244] on span "Vehicles Leased" at bounding box center [67, 243] width 49 height 9
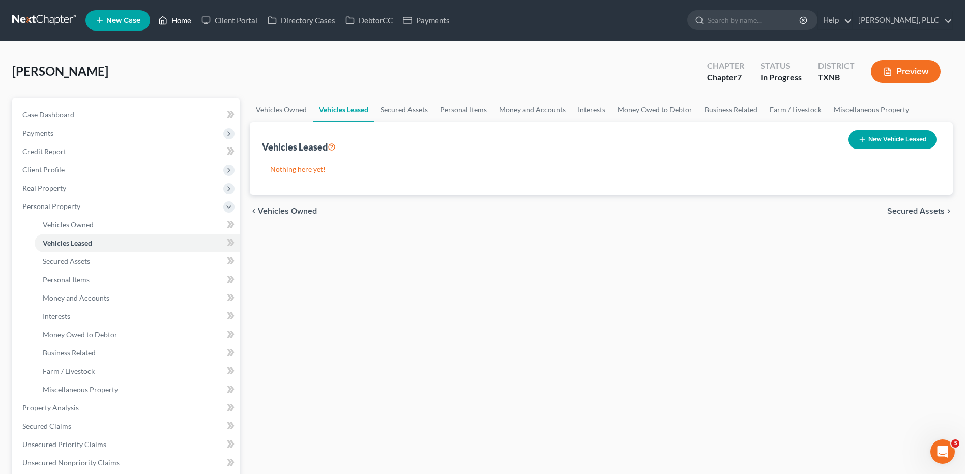
click at [194, 21] on link "Home" at bounding box center [174, 20] width 43 height 18
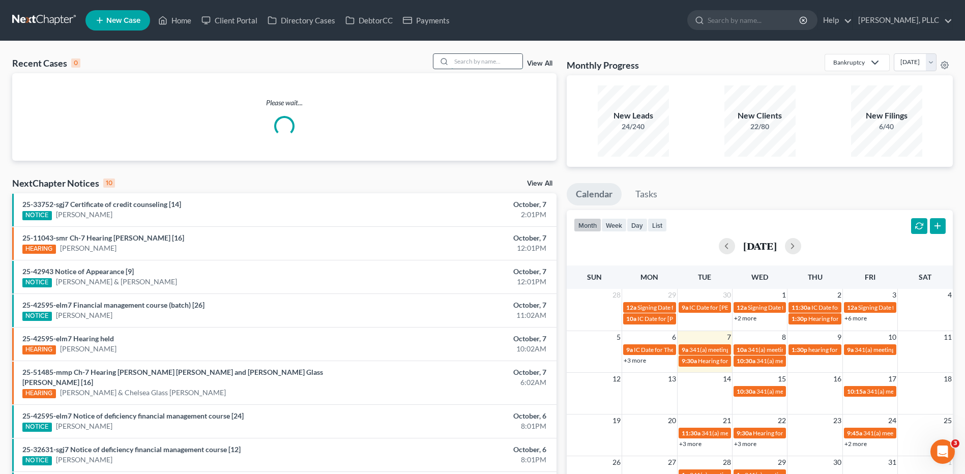
click at [490, 57] on input "search" at bounding box center [486, 61] width 71 height 15
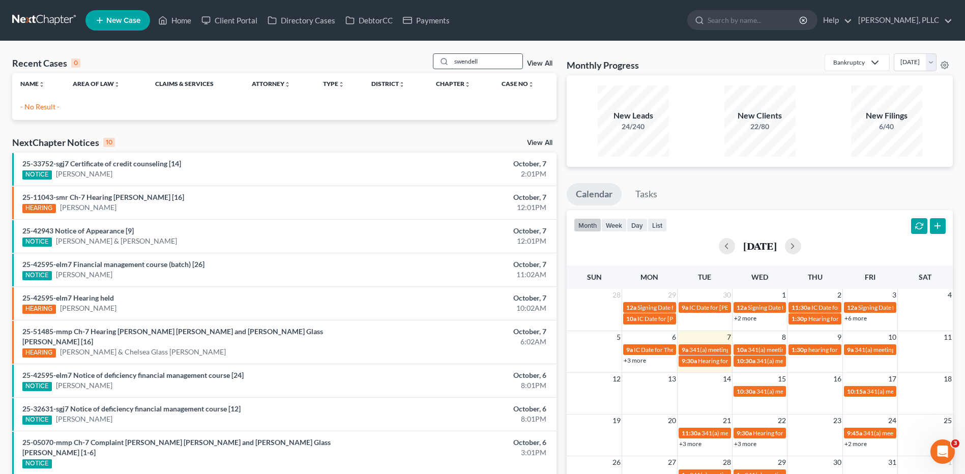
drag, startPoint x: 481, startPoint y: 60, endPoint x: 434, endPoint y: 66, distance: 47.6
click at [434, 65] on div "swendell" at bounding box center [478, 61] width 91 height 16
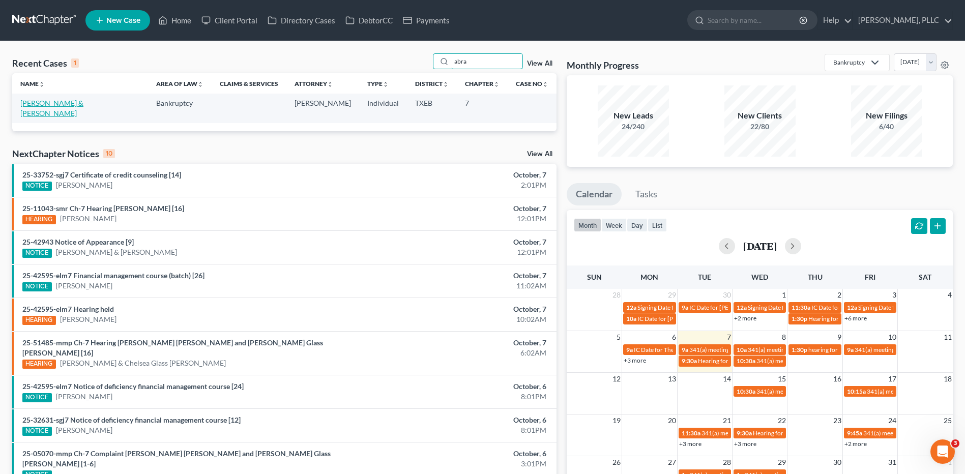
type input "abra"
click at [46, 106] on link "Abrams, Wendall & Raven" at bounding box center [51, 108] width 63 height 19
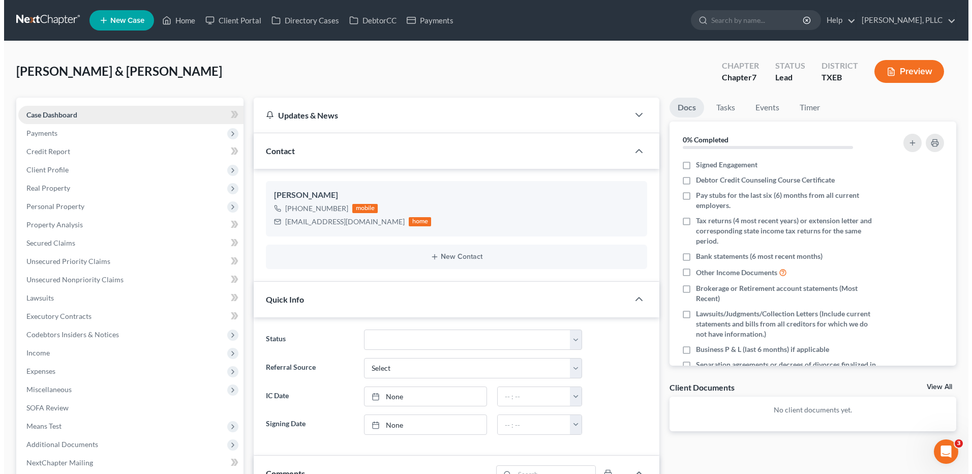
scroll to position [12, 0]
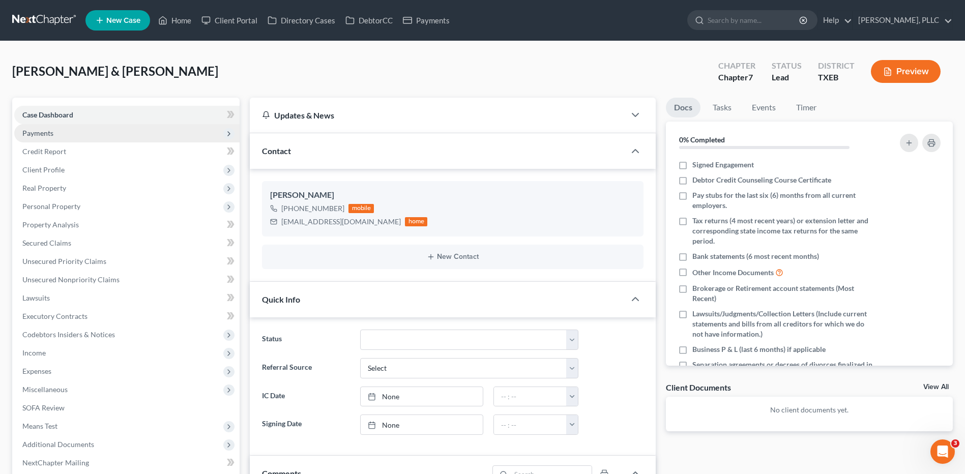
click at [49, 129] on span "Payments" at bounding box center [37, 133] width 31 height 9
click at [47, 135] on span "Payments" at bounding box center [37, 133] width 31 height 9
click at [48, 135] on span "Payments" at bounding box center [37, 133] width 31 height 9
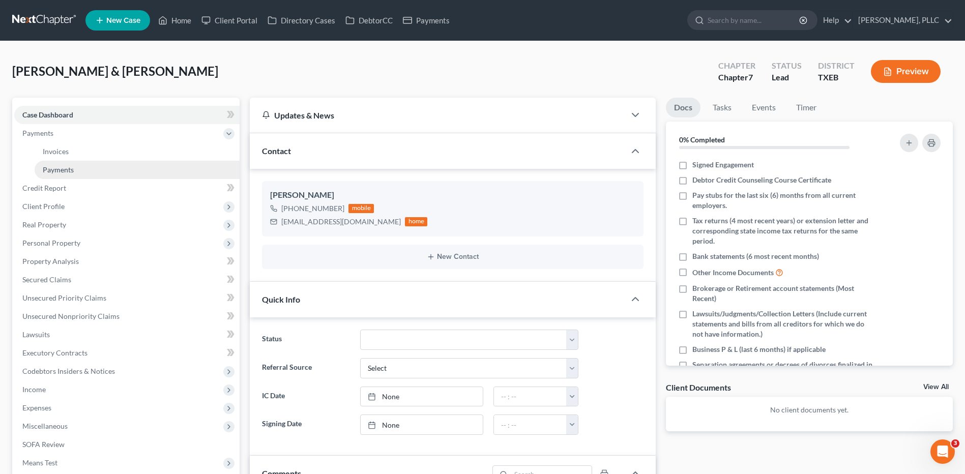
click at [62, 172] on span "Payments" at bounding box center [58, 169] width 31 height 9
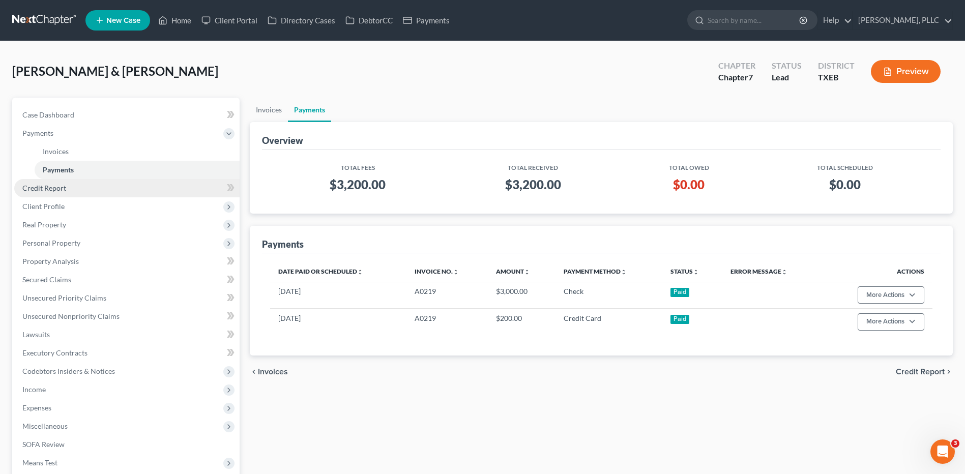
click at [60, 188] on span "Credit Report" at bounding box center [44, 188] width 44 height 9
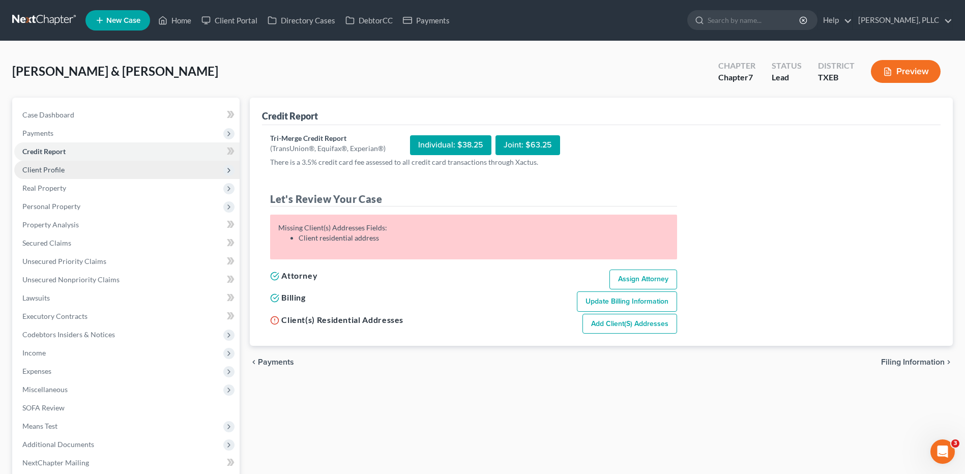
click at [50, 172] on span "Client Profile" at bounding box center [43, 169] width 42 height 9
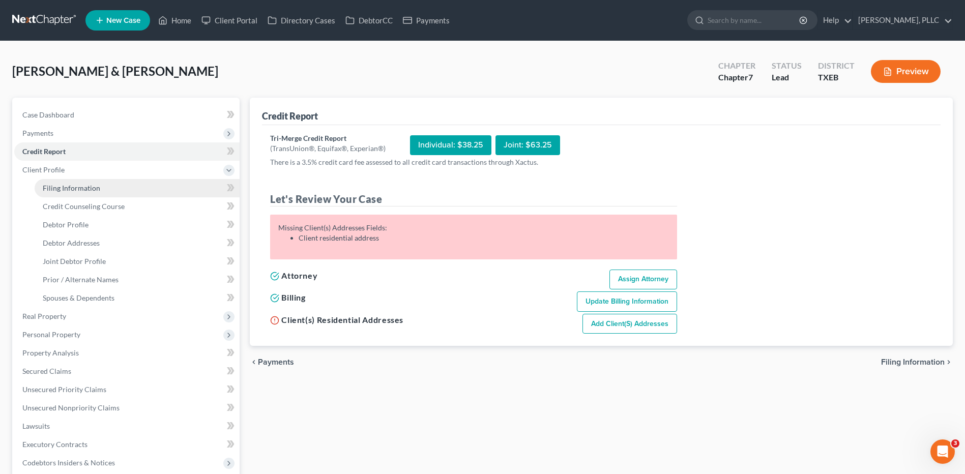
click at [69, 191] on span "Filing Information" at bounding box center [71, 188] width 57 height 9
select select "1"
select select "0"
select select "77"
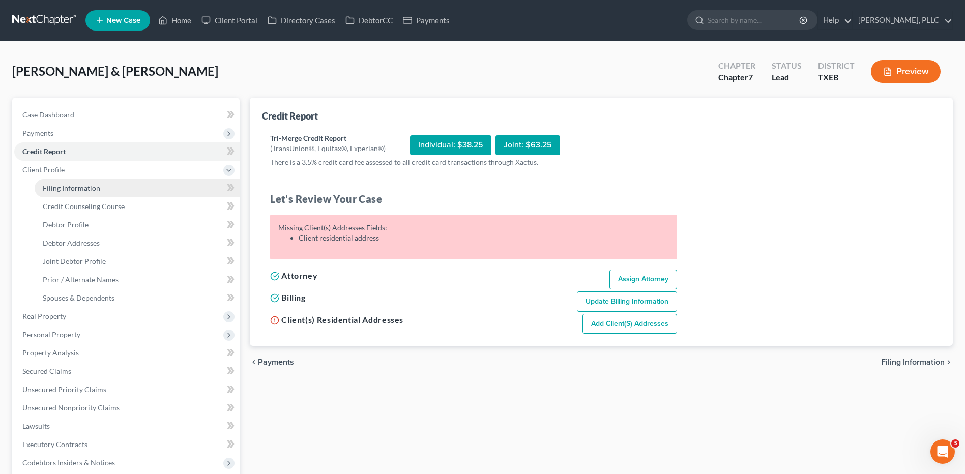
select select "0"
select select "45"
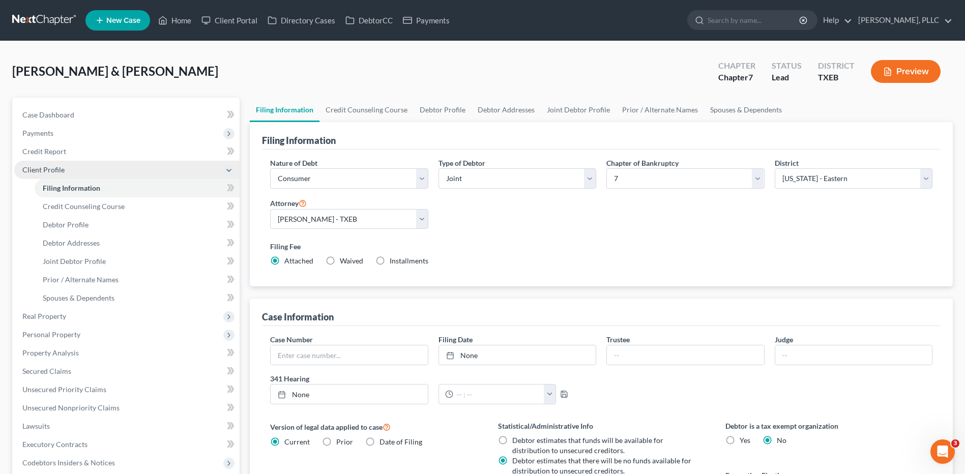
click at [41, 170] on span "Client Profile" at bounding box center [43, 169] width 42 height 9
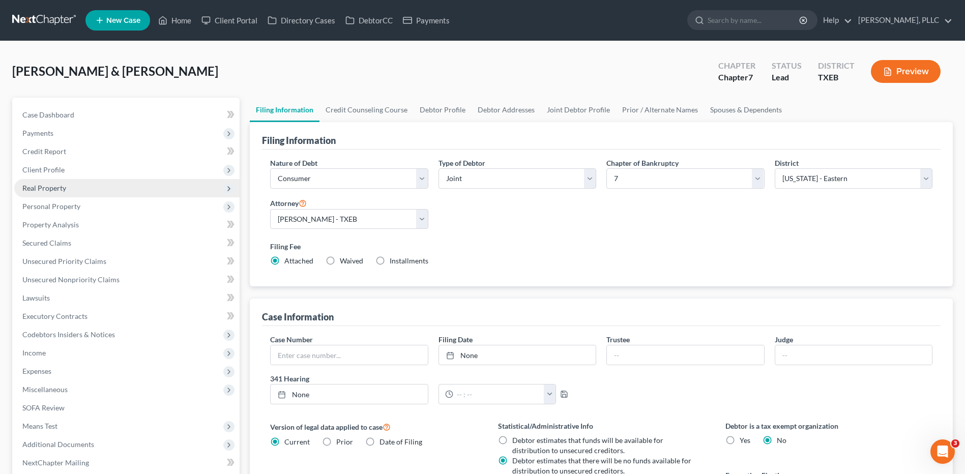
click at [57, 191] on span "Real Property" at bounding box center [44, 188] width 44 height 9
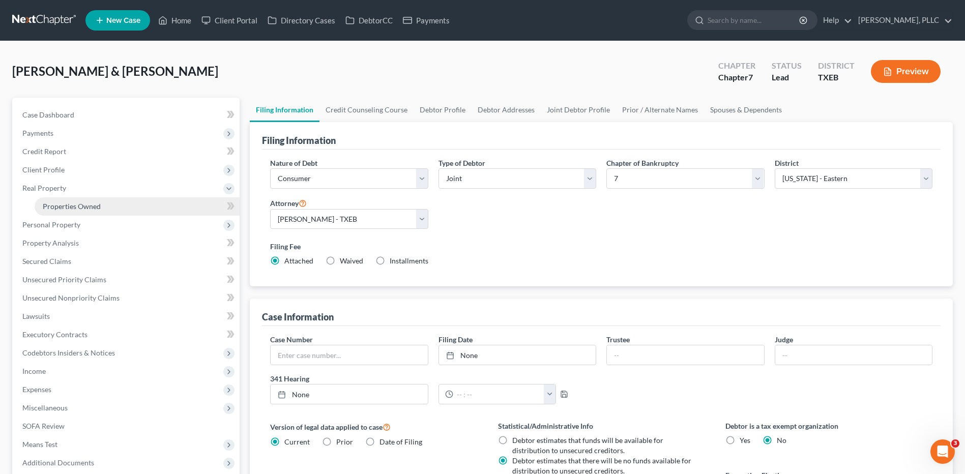
click at [96, 205] on span "Properties Owned" at bounding box center [72, 206] width 58 height 9
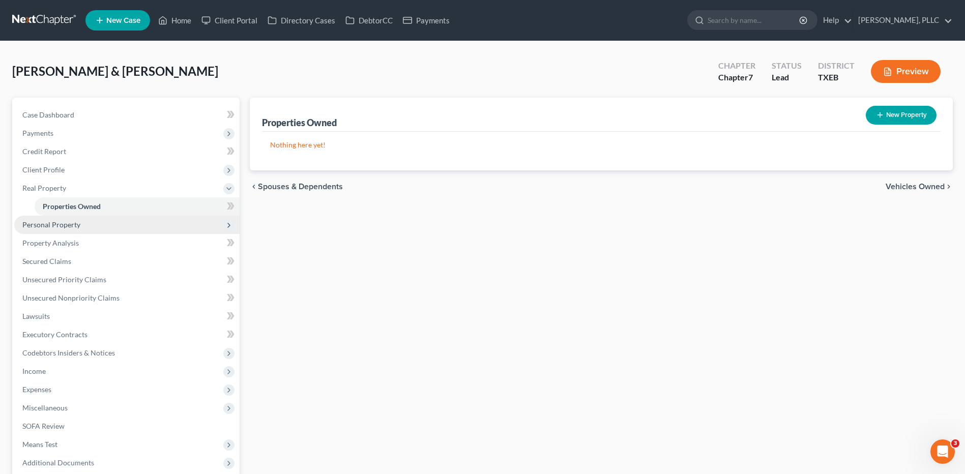
click at [61, 227] on span "Personal Property" at bounding box center [51, 224] width 58 height 9
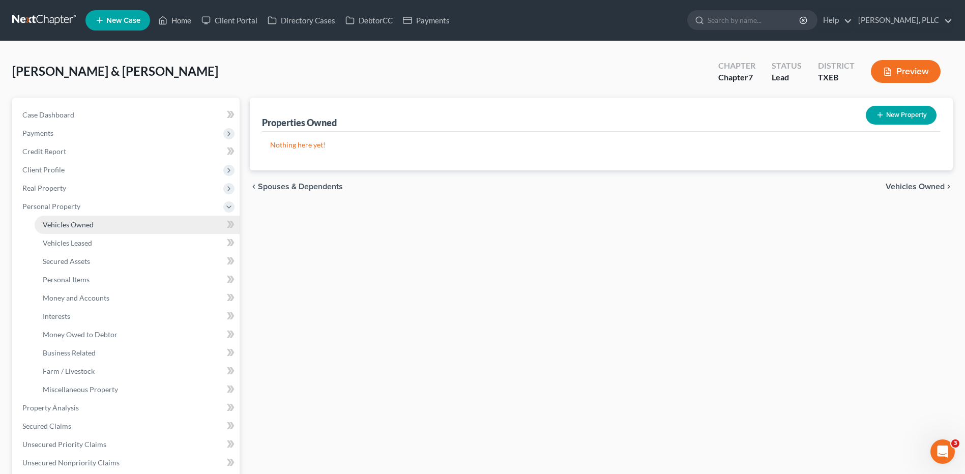
click at [70, 230] on link "Vehicles Owned" at bounding box center [137, 225] width 205 height 18
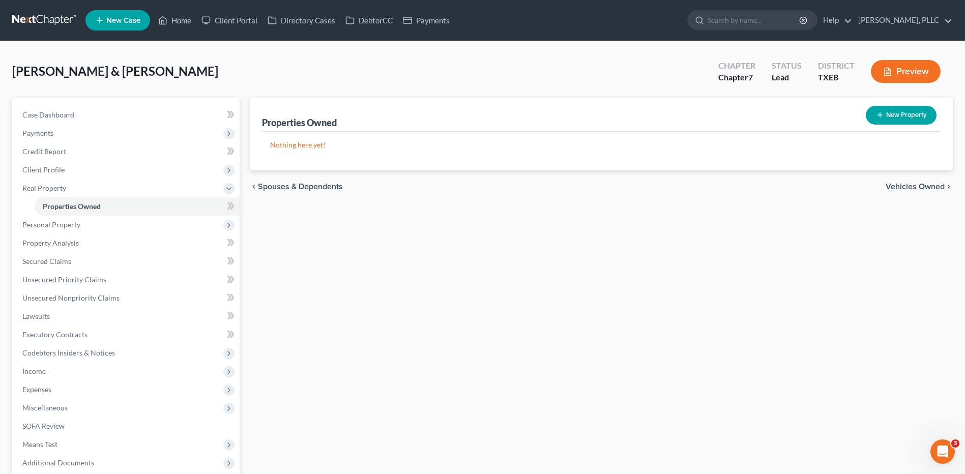
select select "1"
select select "0"
select select "77"
select select "0"
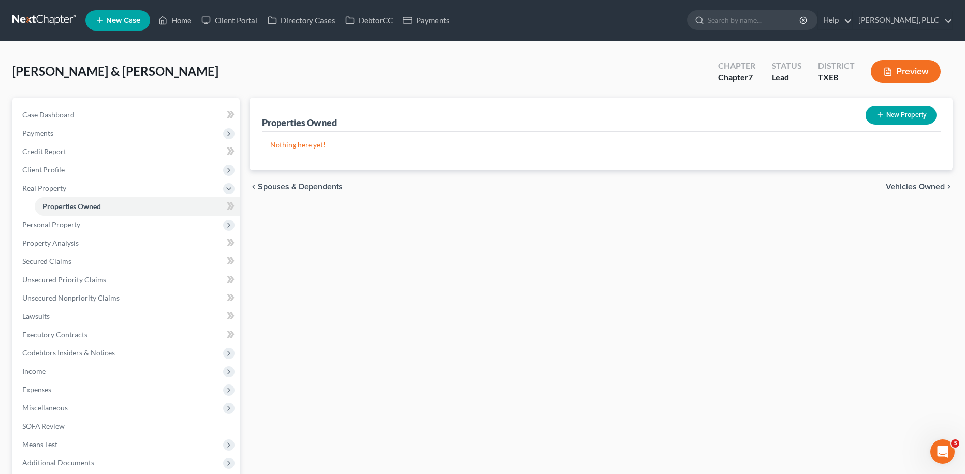
select select "45"
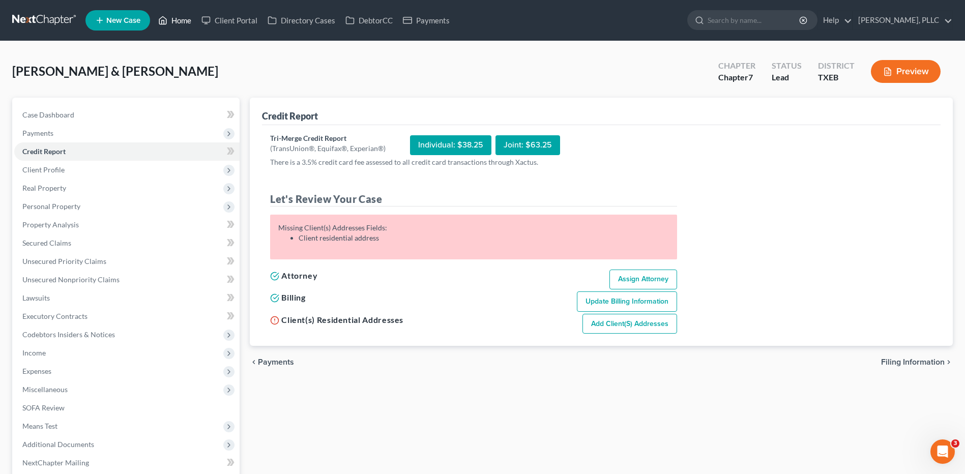
click at [174, 20] on link "Home" at bounding box center [174, 20] width 43 height 18
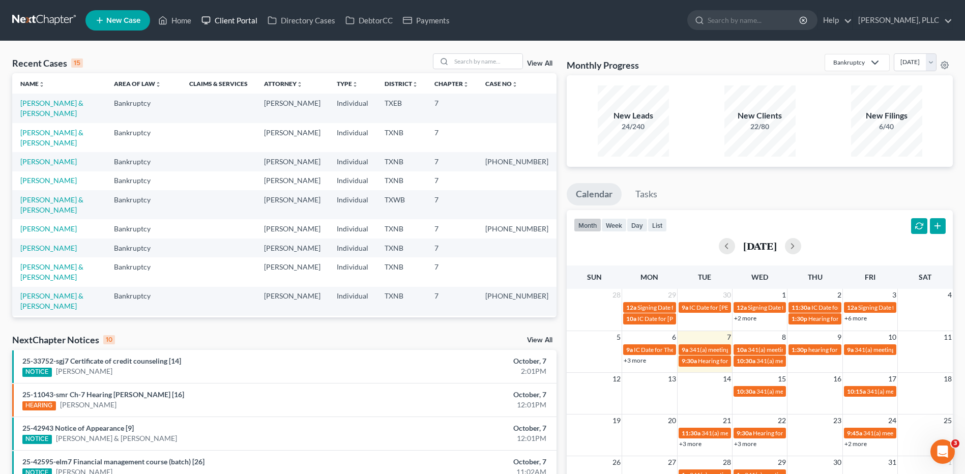
click at [235, 19] on link "Client Portal" at bounding box center [229, 20] width 66 height 18
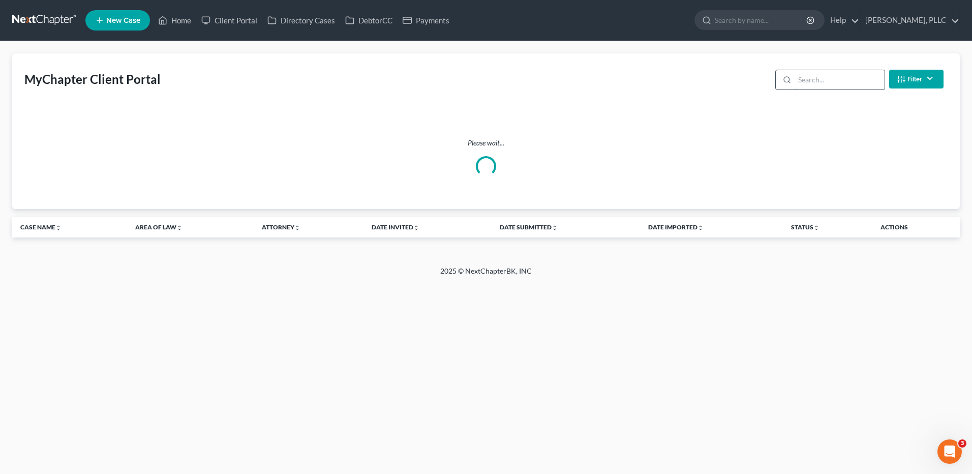
click at [820, 75] on input "search" at bounding box center [840, 79] width 90 height 19
type input "abrams"
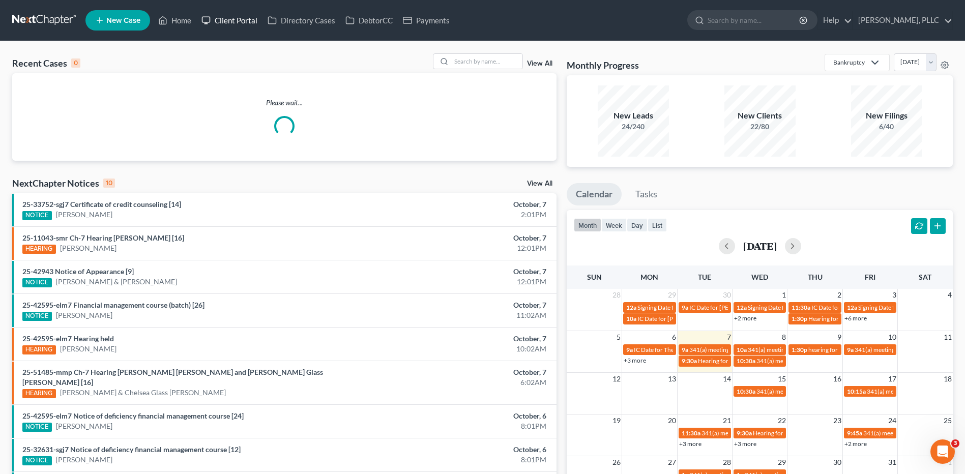
click at [232, 20] on link "Client Portal" at bounding box center [229, 20] width 66 height 18
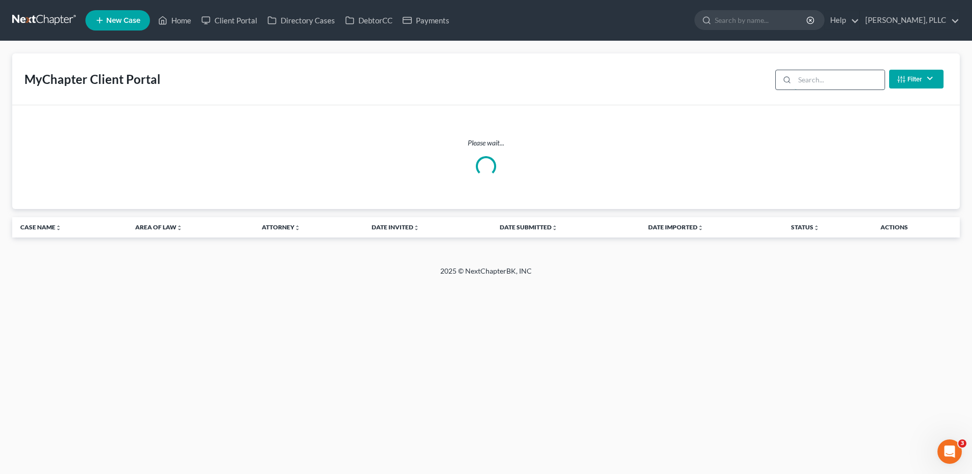
click at [826, 83] on input "search" at bounding box center [840, 79] width 90 height 19
type input "[PERSON_NAME]"
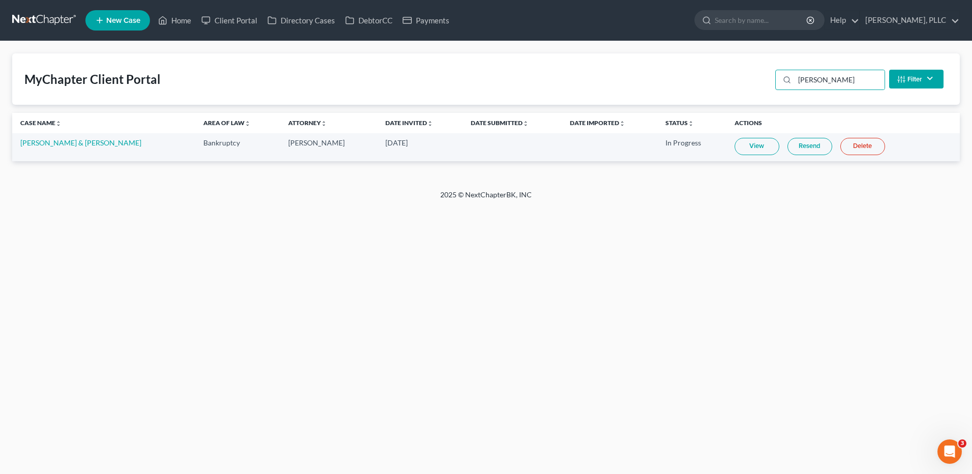
click at [747, 149] on link "View" at bounding box center [757, 146] width 45 height 17
click at [99, 146] on link "[PERSON_NAME] & [PERSON_NAME]" at bounding box center [80, 142] width 121 height 9
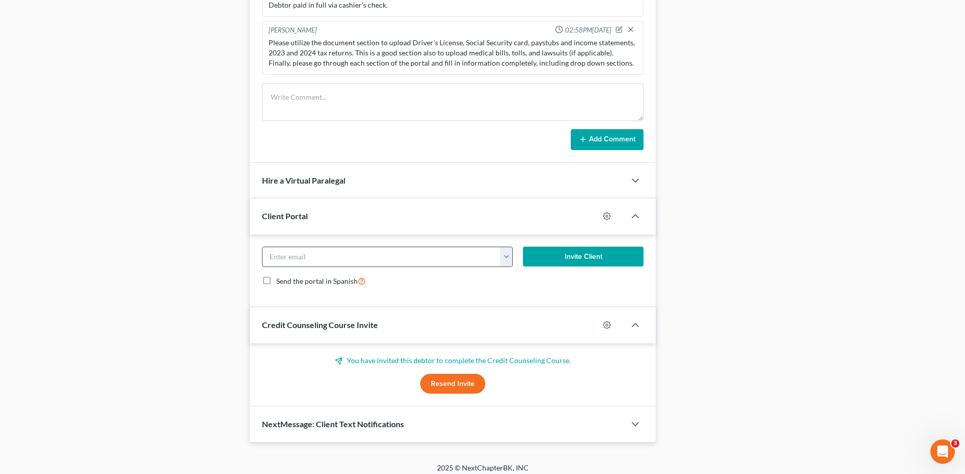
scroll to position [599, 0]
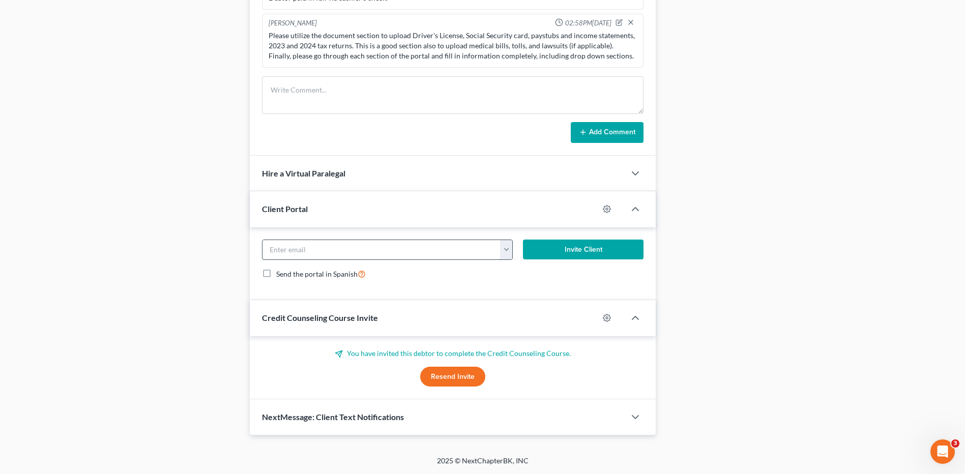
click at [333, 253] on input "email" at bounding box center [381, 249] width 238 height 19
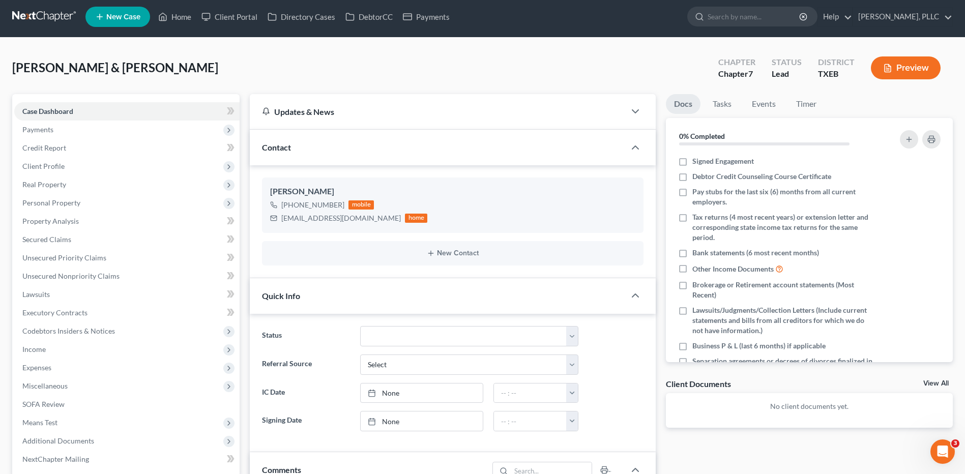
scroll to position [0, 0]
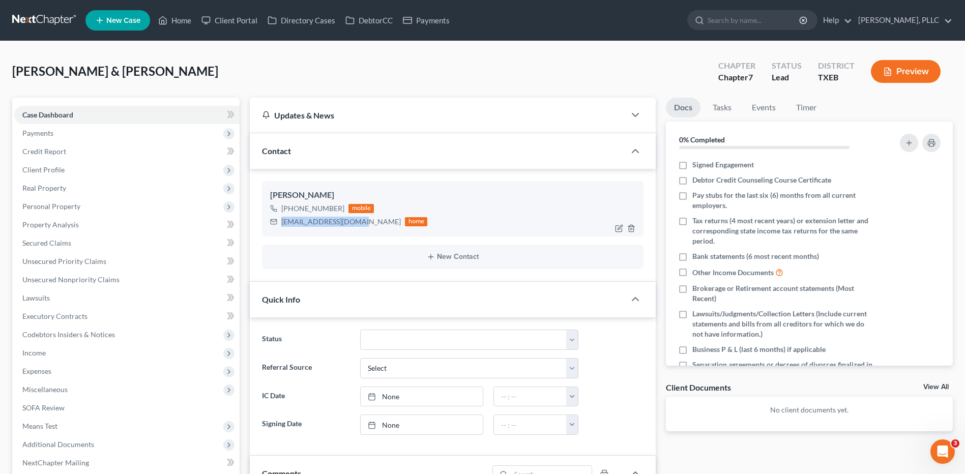
drag, startPoint x: 349, startPoint y: 221, endPoint x: 280, endPoint y: 230, distance: 70.3
click at [280, 230] on div "Raven Abrams +1 (615) 964-0076 mobile info@440logistics.net home" at bounding box center [452, 208] width 381 height 55
copy div "info@440logistics.net"
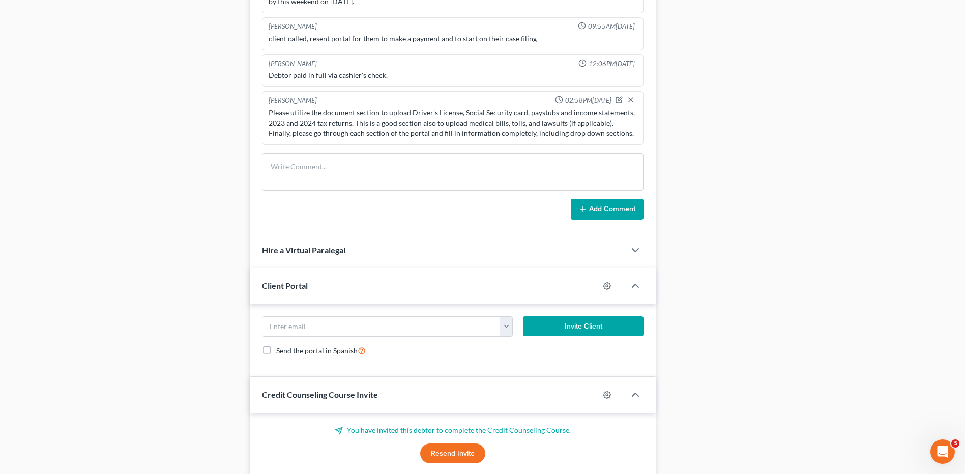
scroll to position [559, 0]
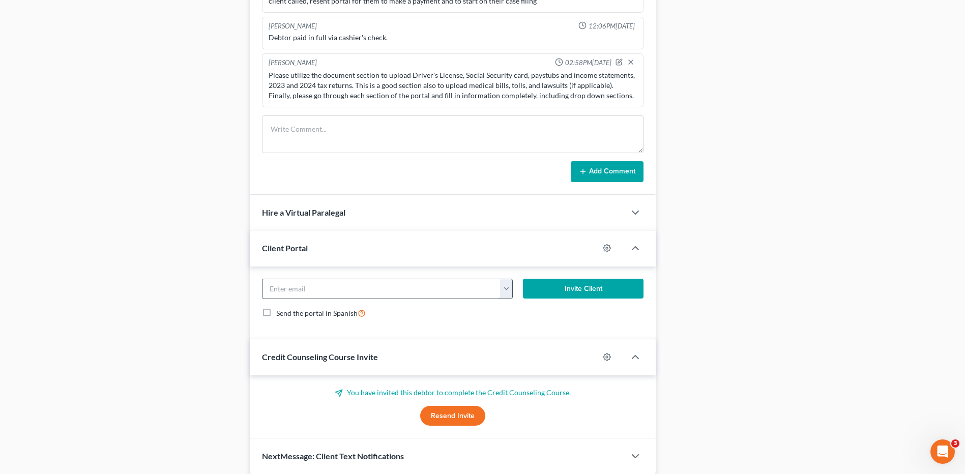
click at [293, 292] on input "email" at bounding box center [381, 288] width 238 height 19
paste input "info@440logistics.net"
type input "info@440logistics.net"
click at [572, 290] on button "Invite Client" at bounding box center [583, 289] width 121 height 20
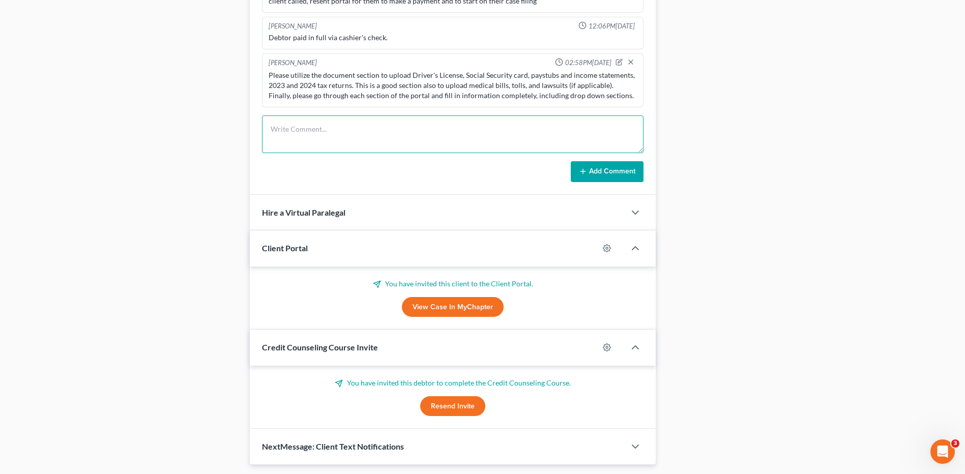
click at [310, 131] on textarea at bounding box center [452, 134] width 381 height 38
type textarea "Send client the portal."
click at [606, 173] on button "Add Comment" at bounding box center [607, 171] width 73 height 21
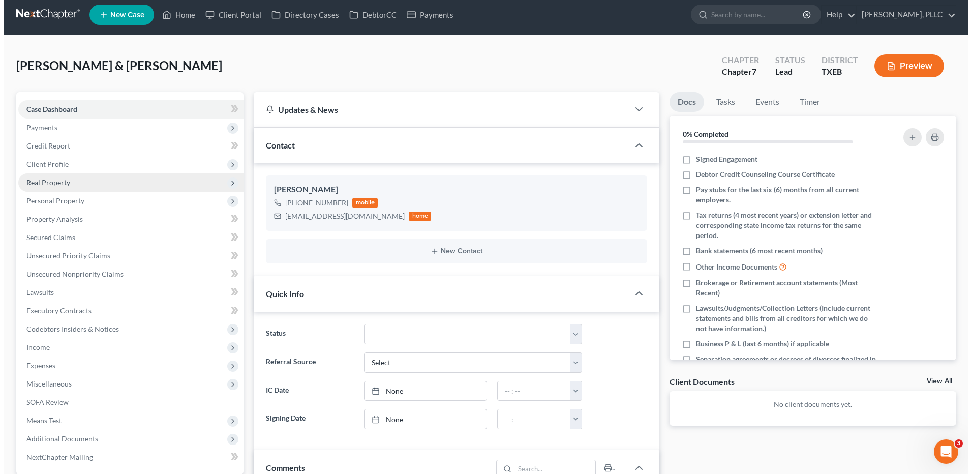
scroll to position [0, 0]
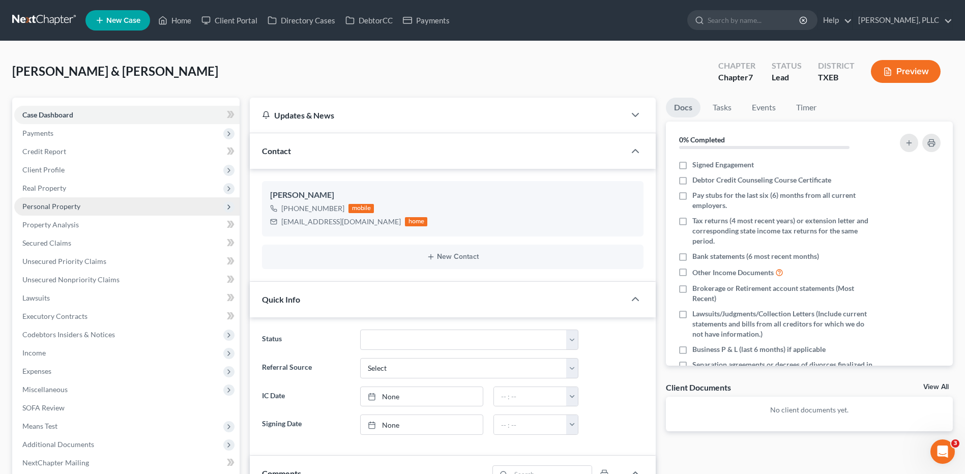
click at [74, 207] on span "Personal Property" at bounding box center [51, 206] width 58 height 9
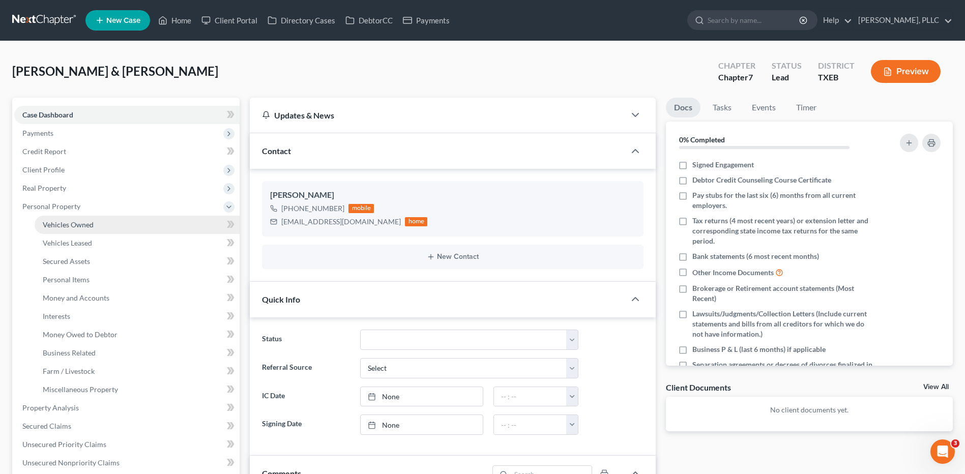
click at [93, 223] on link "Vehicles Owned" at bounding box center [137, 225] width 205 height 18
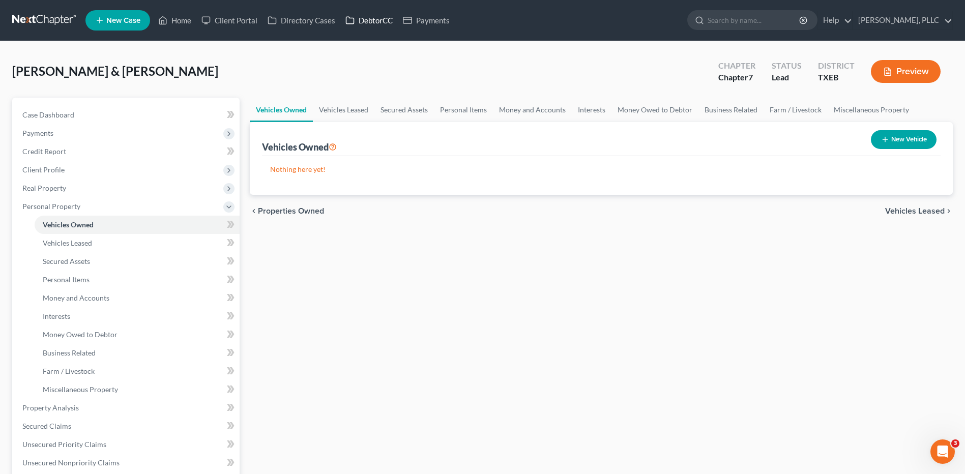
click at [374, 18] on link "DebtorCC" at bounding box center [368, 20] width 57 height 18
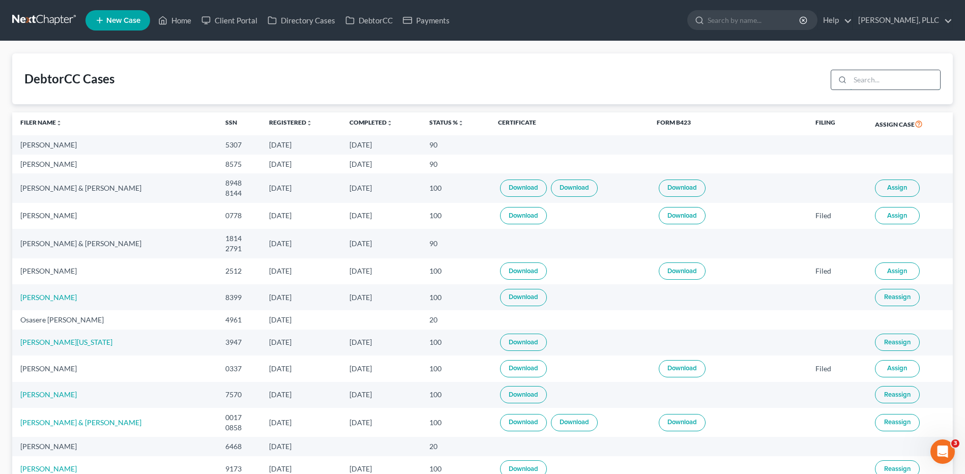
click at [884, 79] on input "search" at bounding box center [895, 79] width 90 height 19
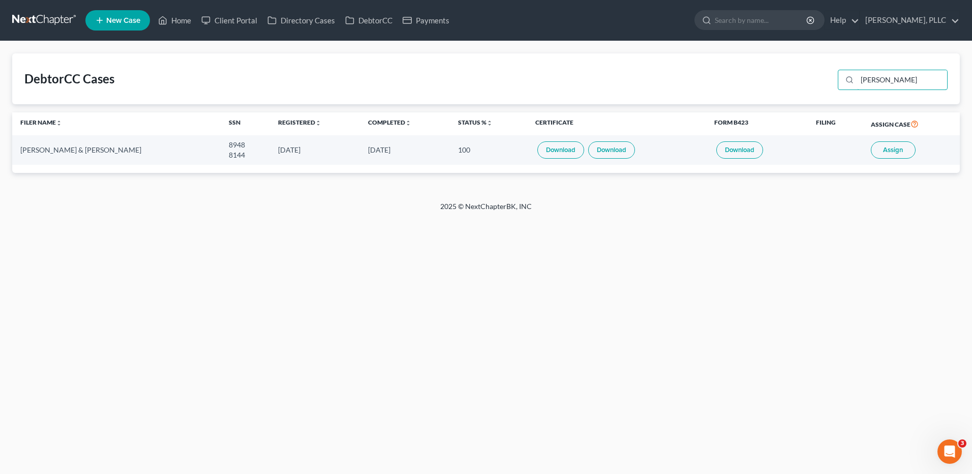
type input "abrams"
click at [890, 151] on span "Assign" at bounding box center [893, 150] width 20 height 8
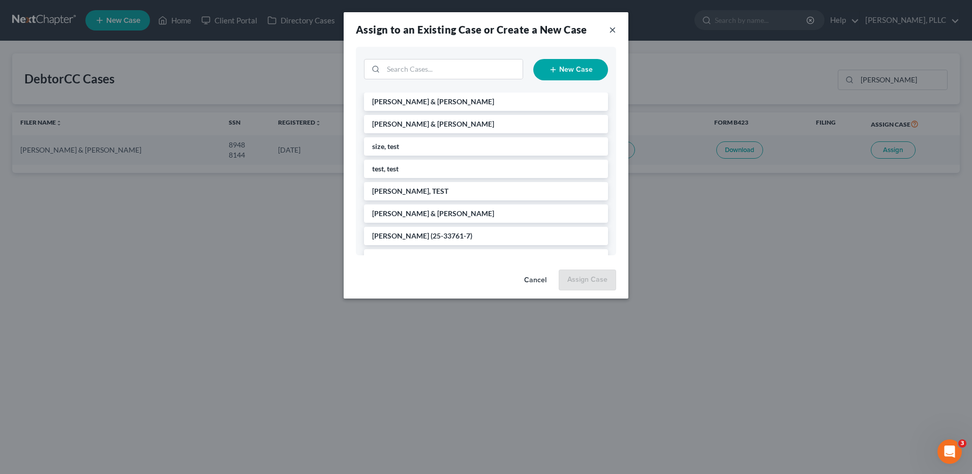
click at [612, 33] on button "×" at bounding box center [612, 29] width 7 height 12
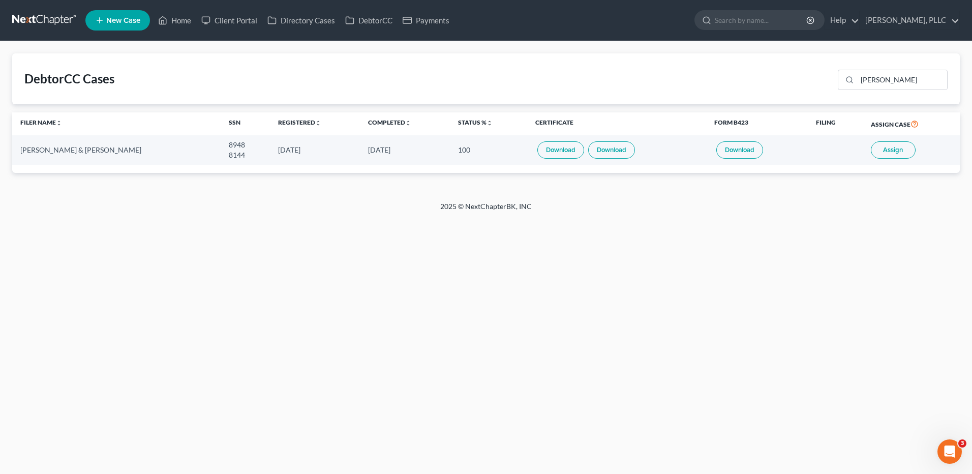
click at [555, 153] on link "Download" at bounding box center [561, 149] width 47 height 17
click at [608, 149] on link "Download" at bounding box center [611, 149] width 47 height 17
